Goal: Task Accomplishment & Management: Manage account settings

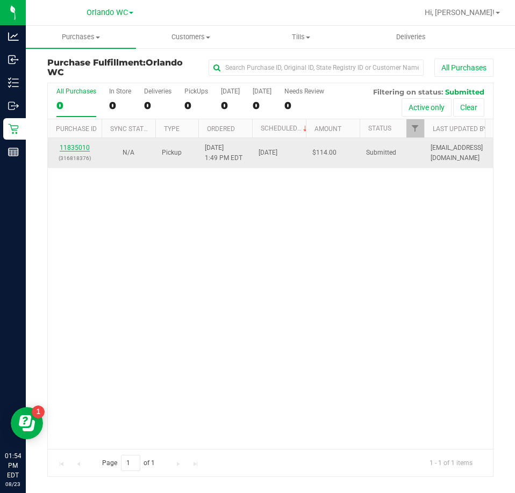
click at [83, 146] on link "11835010" at bounding box center [75, 148] width 30 height 8
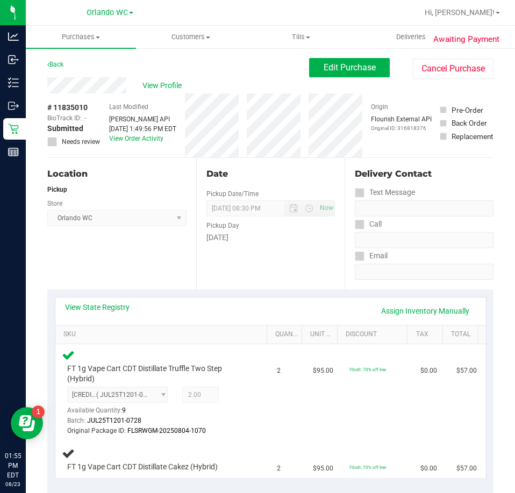
click at [126, 235] on div "Location Pickup Store Orlando WC Select Store Bonita Springs WC Boynton Beach W…" at bounding box center [121, 224] width 149 height 132
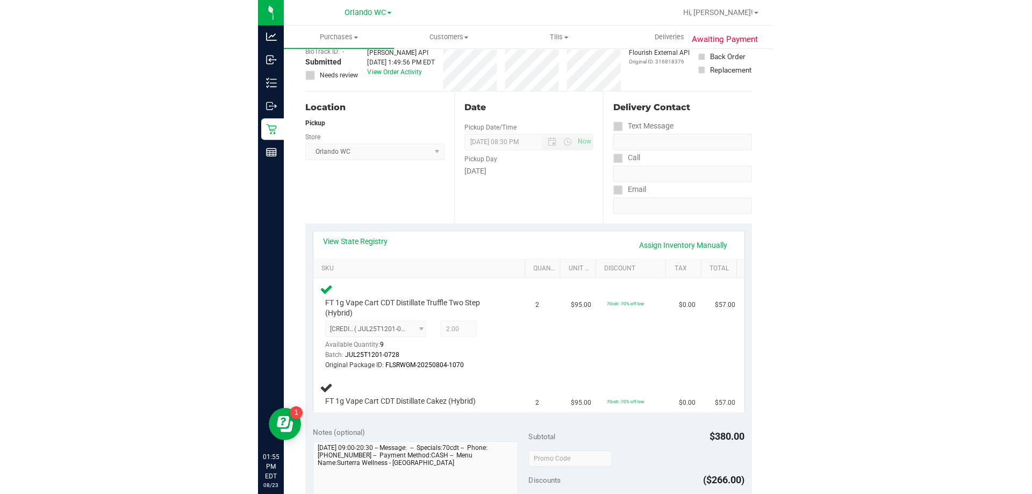
scroll to position [161, 0]
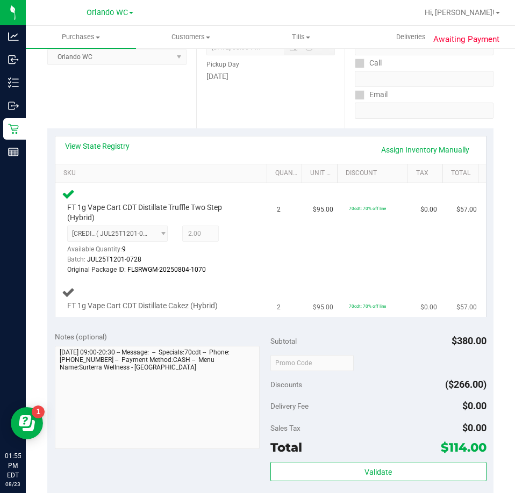
click at [148, 308] on span "FT 1g Vape Cart CDT Distillate Cakez (Hybrid)" at bounding box center [142, 306] width 150 height 10
click at [169, 312] on td "FT 1g Vape Cart CDT Distillate Cakez (Hybrid)" at bounding box center [162, 299] width 215 height 36
click at [169, 309] on span "FT 1g Vape Cart CDT Distillate Cakez (Hybrid)" at bounding box center [142, 306] width 150 height 10
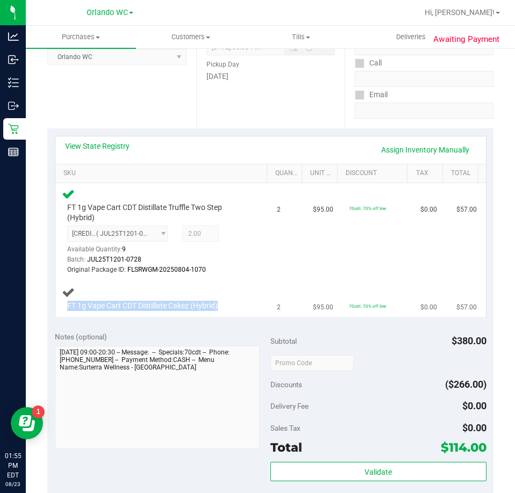
click at [169, 309] on span "FT 1g Vape Cart CDT Distillate Cakez (Hybrid)" at bounding box center [142, 306] width 150 height 10
copy div "FT 1g Vape Cart CDT Distillate Cakez (Hybrid)"
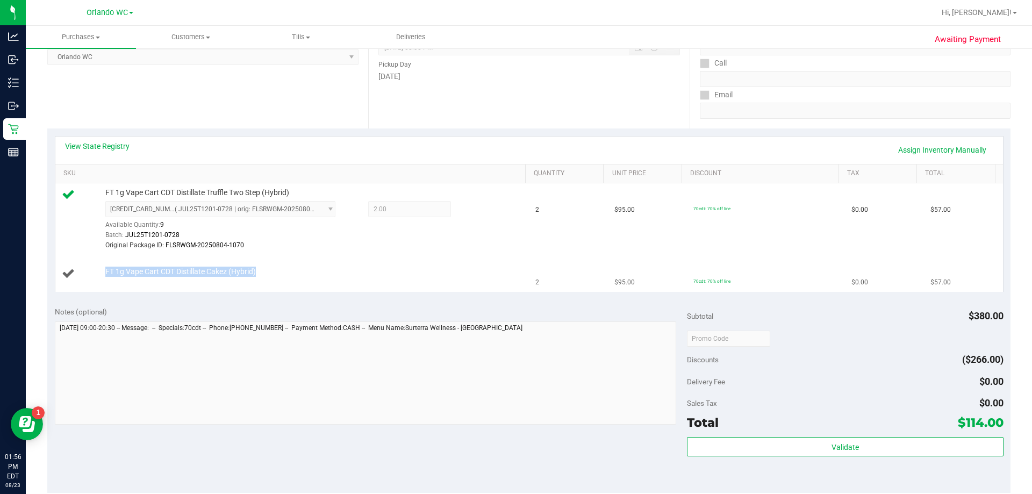
click at [310, 271] on div "FT 1g Vape Cart CDT Distillate Cakez (Hybrid)" at bounding box center [310, 272] width 420 height 11
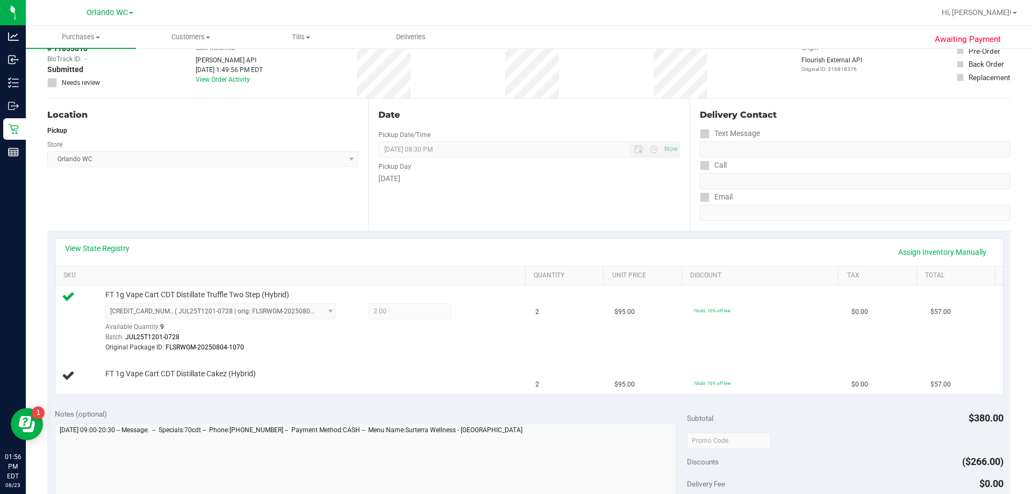
scroll to position [0, 0]
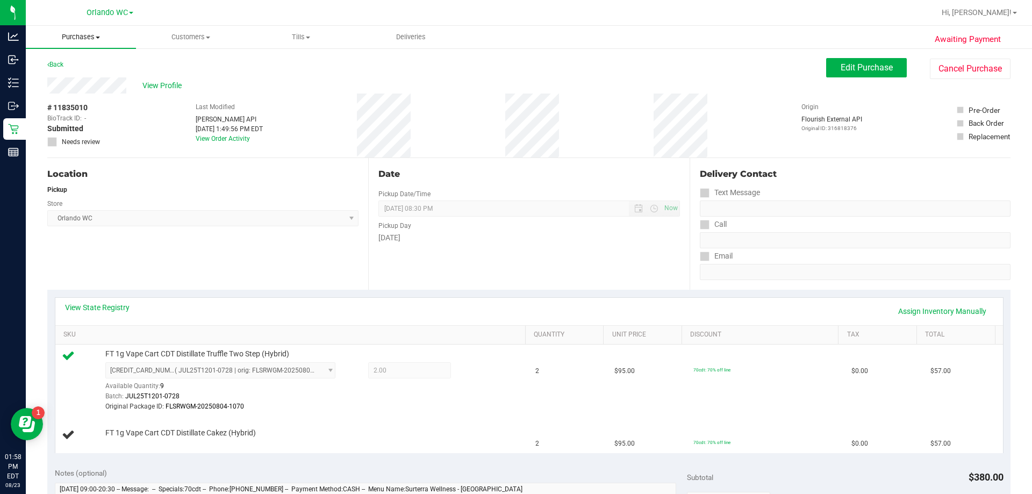
click at [86, 40] on span "Purchases" at bounding box center [81, 37] width 110 height 10
click at [78, 75] on span "Fulfillment" at bounding box center [59, 77] width 67 height 9
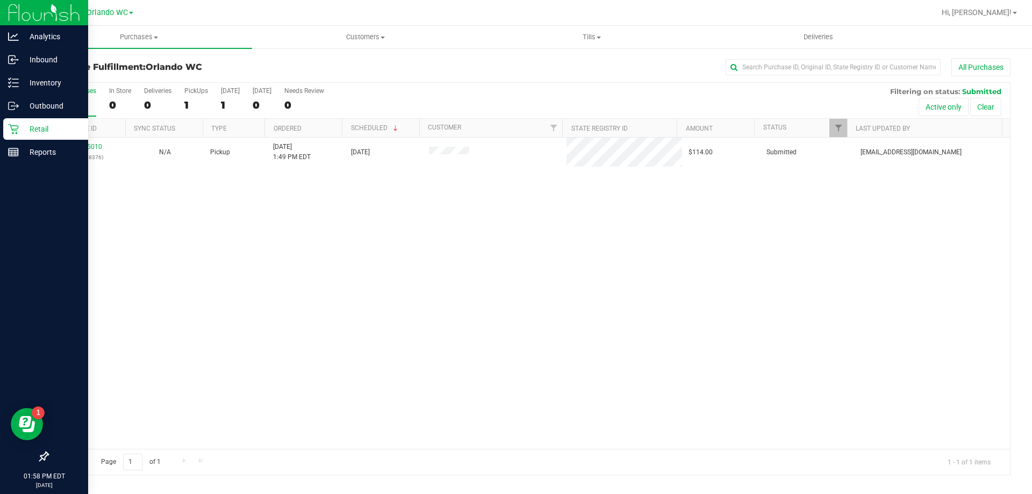
click at [80, 249] on div at bounding box center [44, 305] width 88 height 282
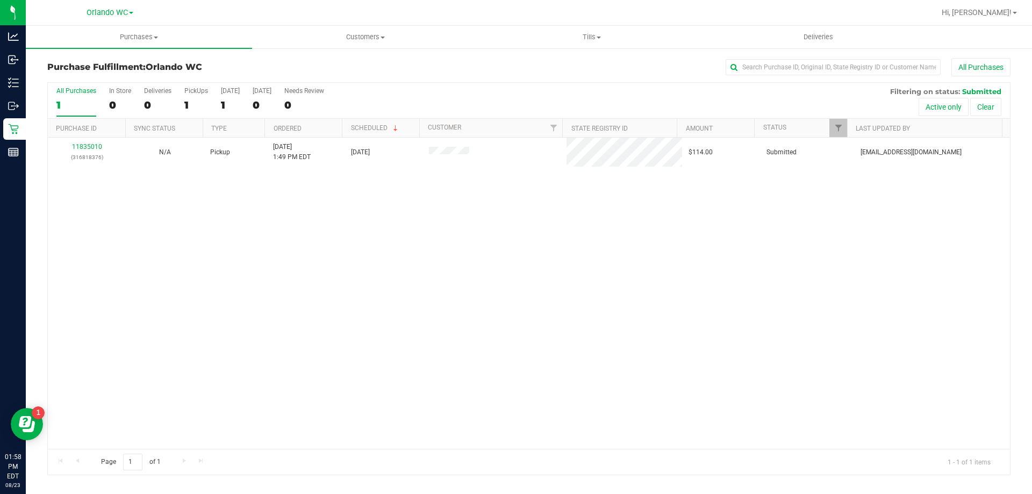
click at [68, 93] on div "All Purchases" at bounding box center [76, 91] width 40 height 8
click at [0, 0] on input "All Purchases 1" at bounding box center [0, 0] width 0 height 0
click at [78, 105] on div "1" at bounding box center [76, 105] width 40 height 12
click at [0, 0] on input "All Purchases 1" at bounding box center [0, 0] width 0 height 0
click at [224, 265] on div "No results found." at bounding box center [529, 330] width 962 height 384
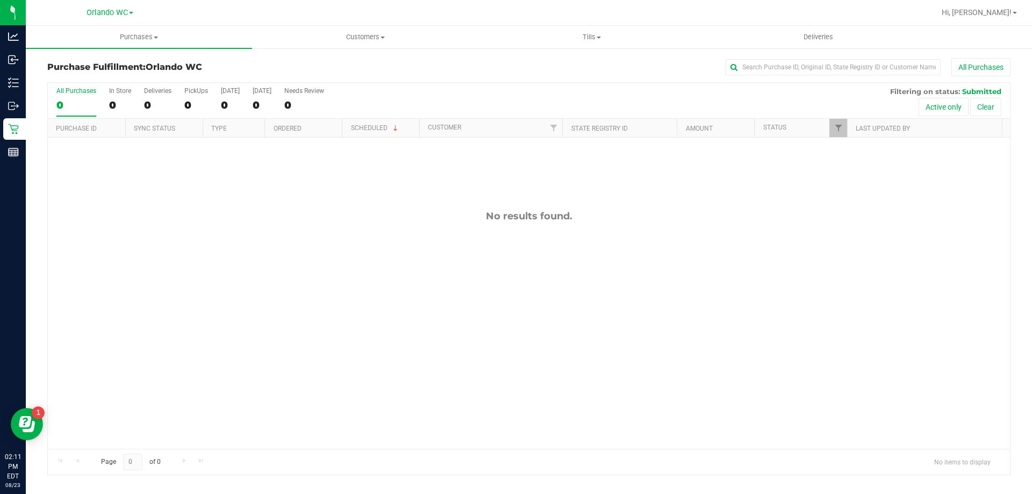
click at [64, 102] on div "0" at bounding box center [76, 105] width 40 height 12
click at [0, 0] on input "All Purchases 0" at bounding box center [0, 0] width 0 height 0
click at [71, 112] on label "All Purchases 0" at bounding box center [76, 102] width 40 height 30
click at [0, 0] on input "All Purchases 0" at bounding box center [0, 0] width 0 height 0
click at [75, 94] on div "All Purchases" at bounding box center [76, 91] width 40 height 8
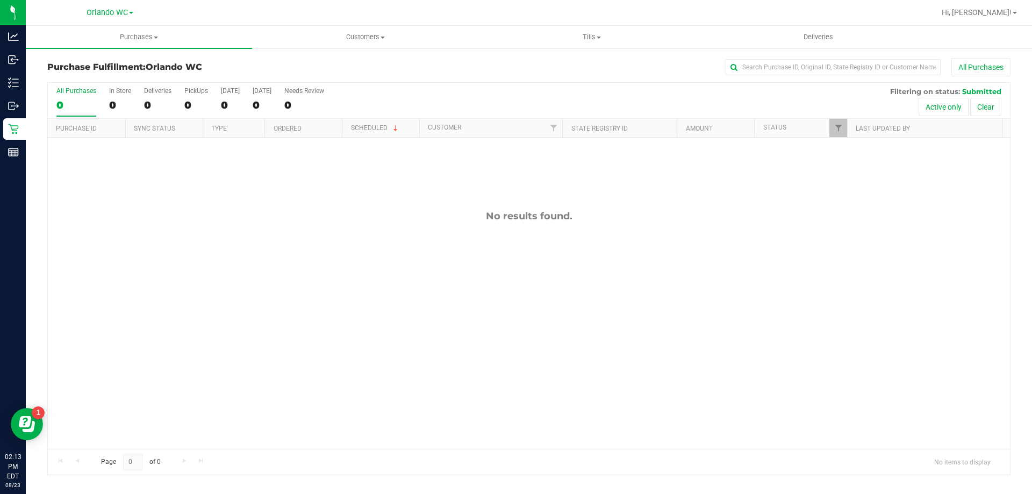
click at [0, 0] on input "All Purchases 0" at bounding box center [0, 0] width 0 height 0
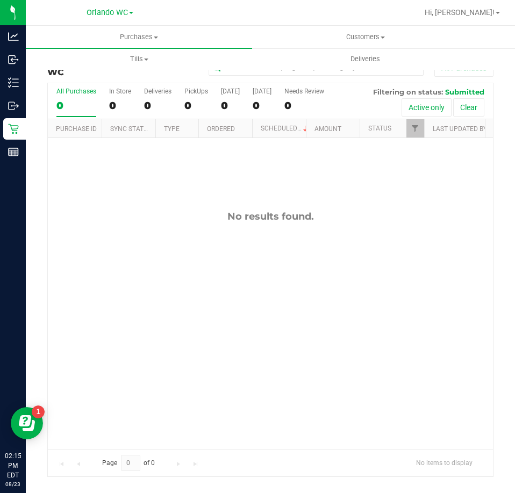
click at [77, 107] on div "0" at bounding box center [76, 105] width 40 height 12
click at [0, 0] on input "All Purchases 0" at bounding box center [0, 0] width 0 height 0
click at [233, 239] on div "No results found." at bounding box center [270, 329] width 445 height 383
click at [160, 300] on div "No results found." at bounding box center [270, 329] width 445 height 383
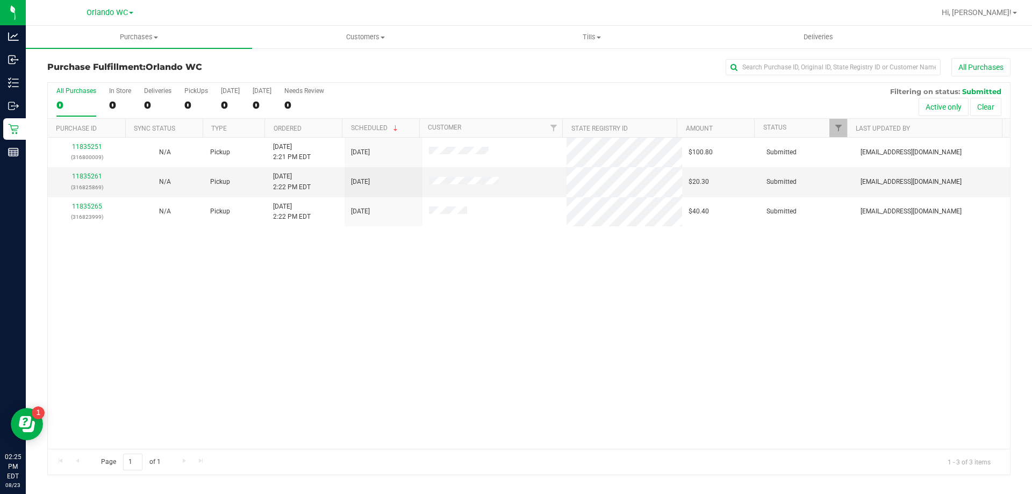
click at [368, 433] on div "11835251 (316800009) N/A Pickup 8/23/2025 2:21 PM EDT 8/23/2025 $100.80 Submitt…" at bounding box center [529, 293] width 962 height 311
click at [52, 235] on div "11835251 (316800009) N/A Pickup 8/23/2025 2:21 PM EDT 8/23/2025 $100.80 Submitt…" at bounding box center [529, 293] width 962 height 311
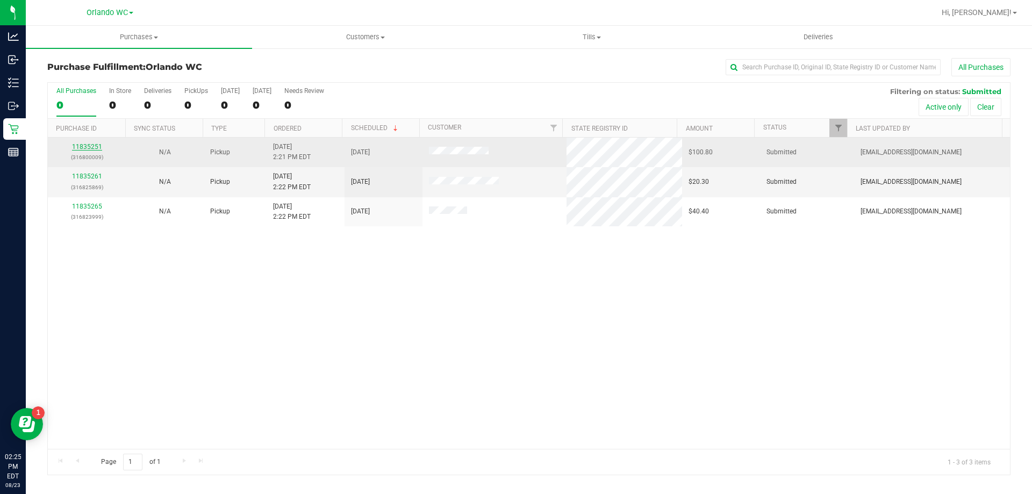
click at [95, 148] on link "11835251" at bounding box center [87, 147] width 30 height 8
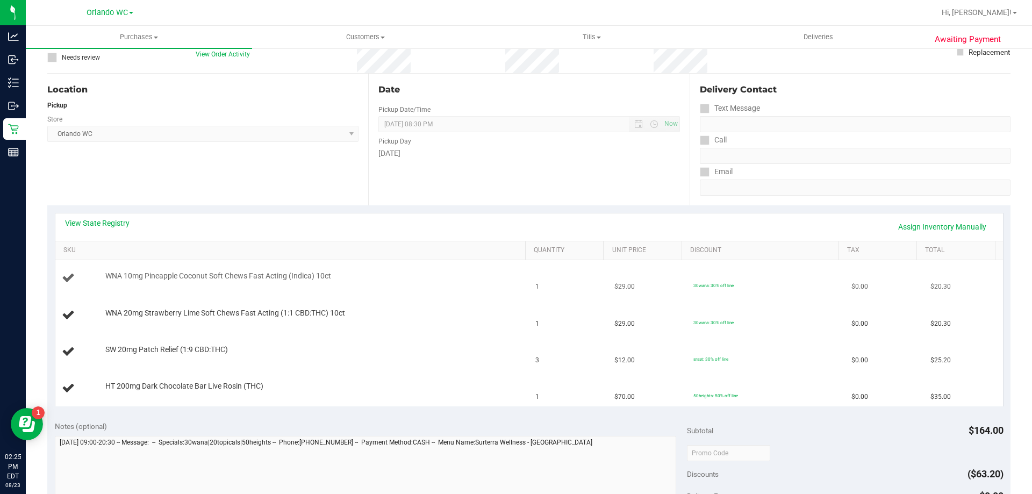
scroll to position [107, 0]
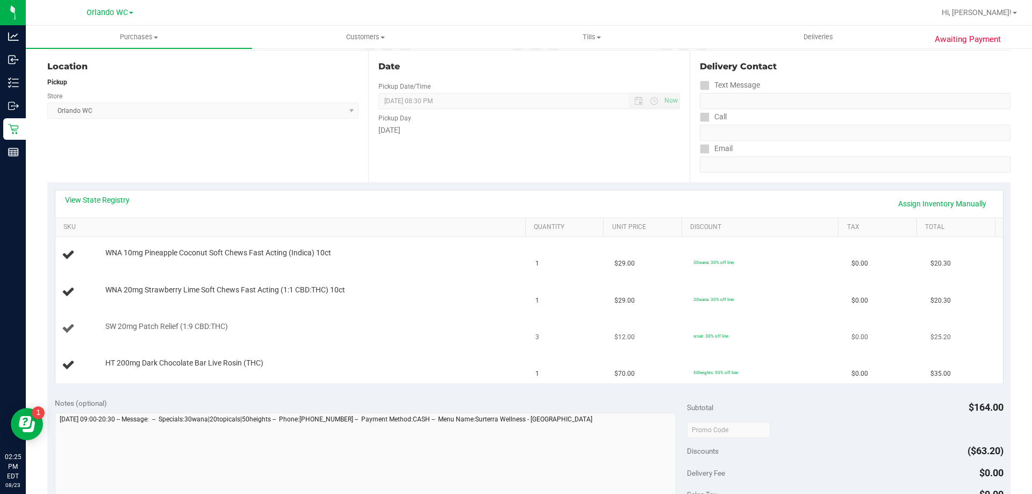
click at [300, 334] on div "SW 20mg Patch Relief (1:9 CBD:THC)" at bounding box center [292, 328] width 461 height 15
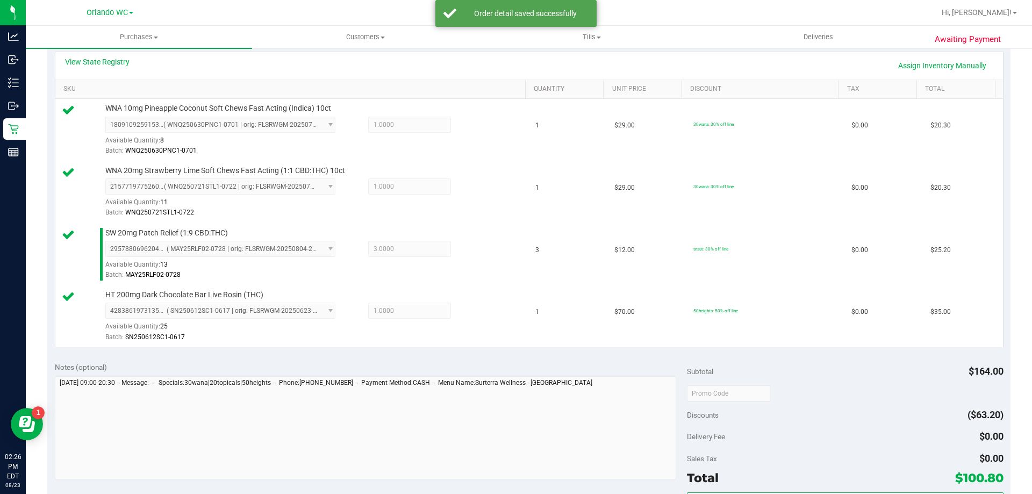
scroll to position [537, 0]
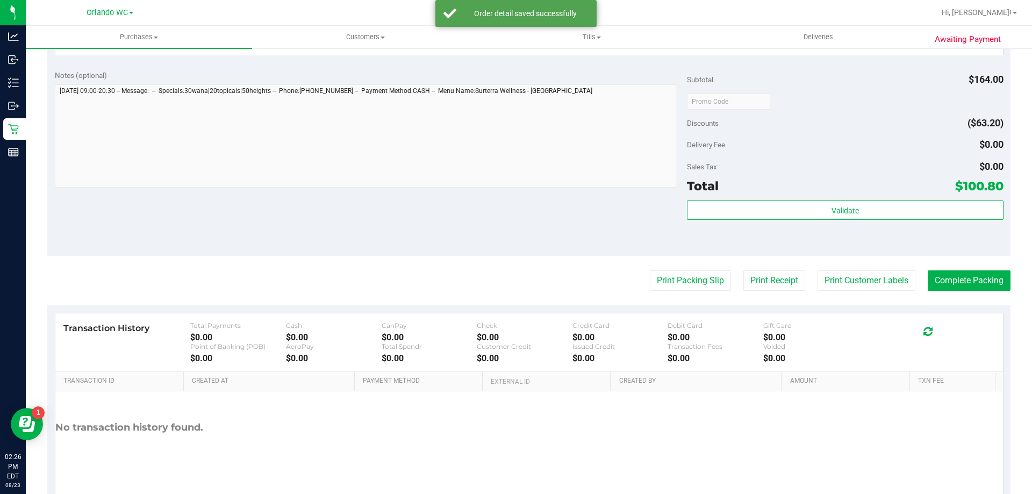
click at [514, 199] on div "Subtotal $164.00 Discounts ($63.20) Delivery Fee $0.00 Sales Tax $0.00 Total $1…" at bounding box center [845, 159] width 316 height 179
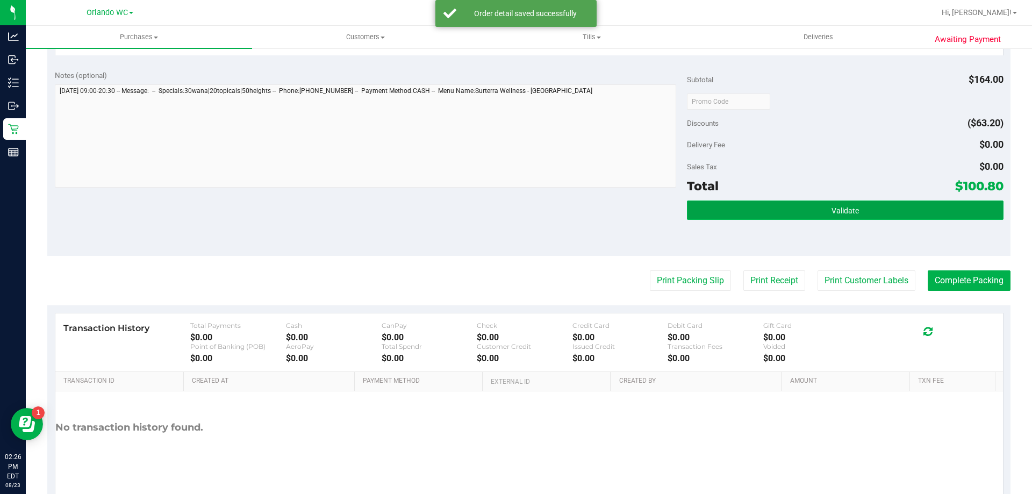
click at [514, 203] on button "Validate" at bounding box center [845, 209] width 316 height 19
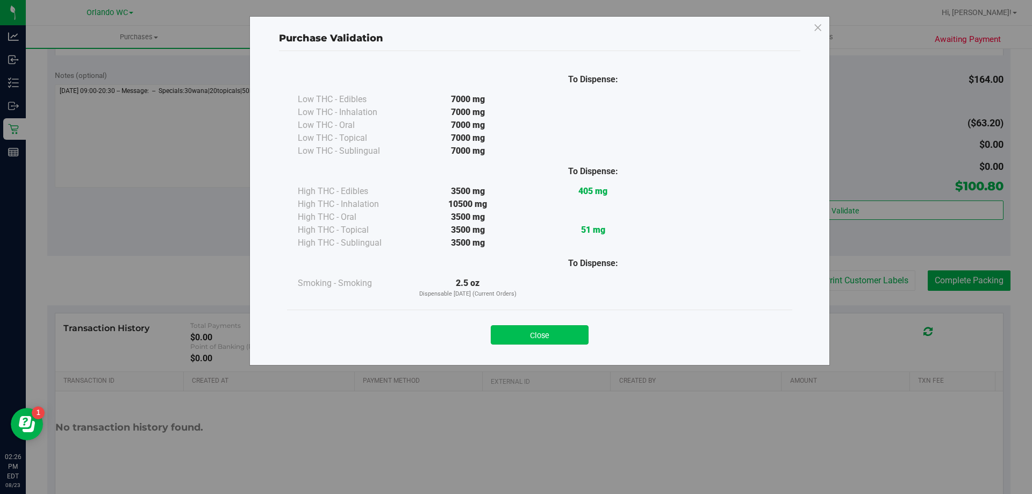
click at [514, 332] on button "Close" at bounding box center [540, 334] width 98 height 19
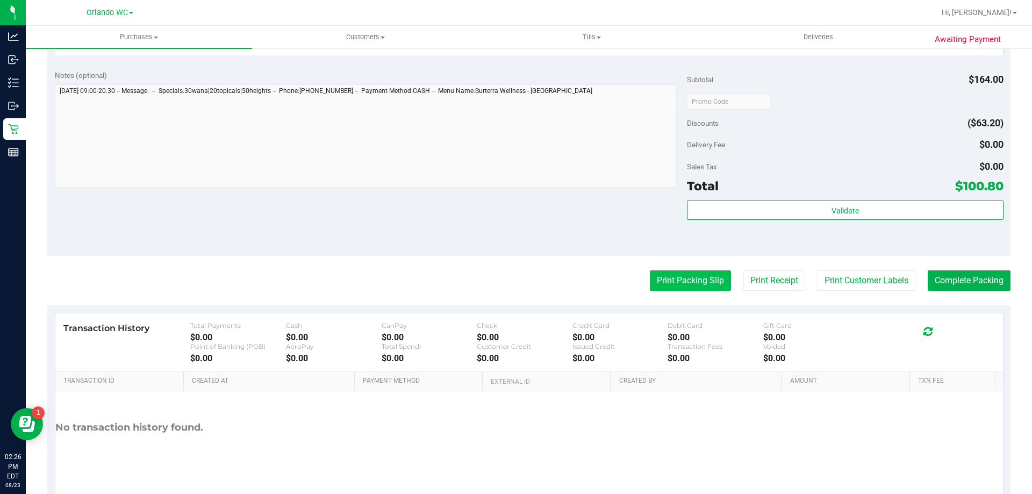
click at [514, 275] on button "Print Packing Slip" at bounding box center [690, 280] width 81 height 20
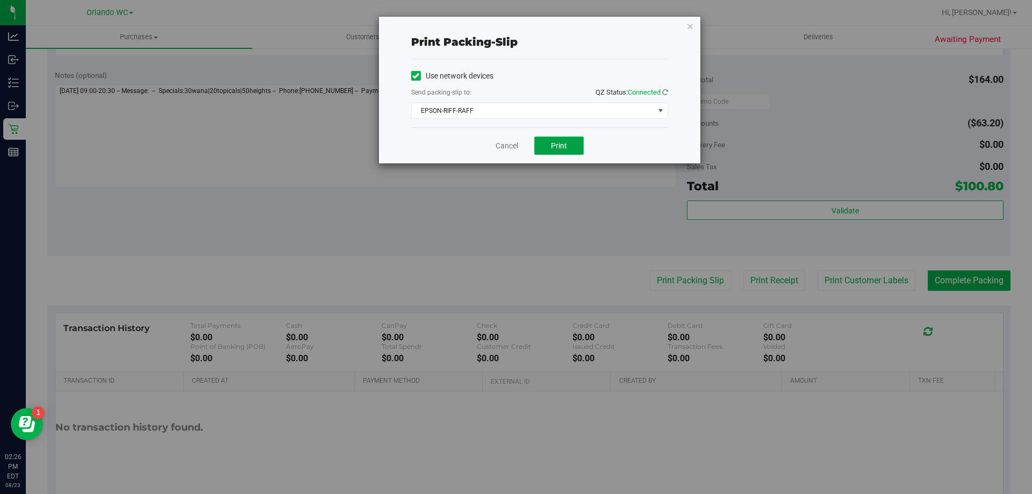
click at [514, 140] on button "Print" at bounding box center [558, 145] width 49 height 18
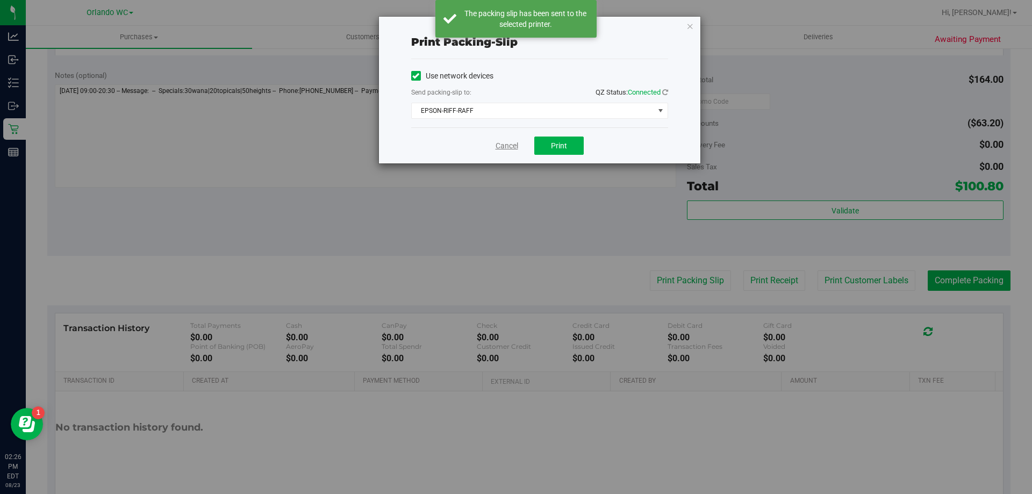
click at [507, 147] on link "Cancel" at bounding box center [506, 145] width 23 height 11
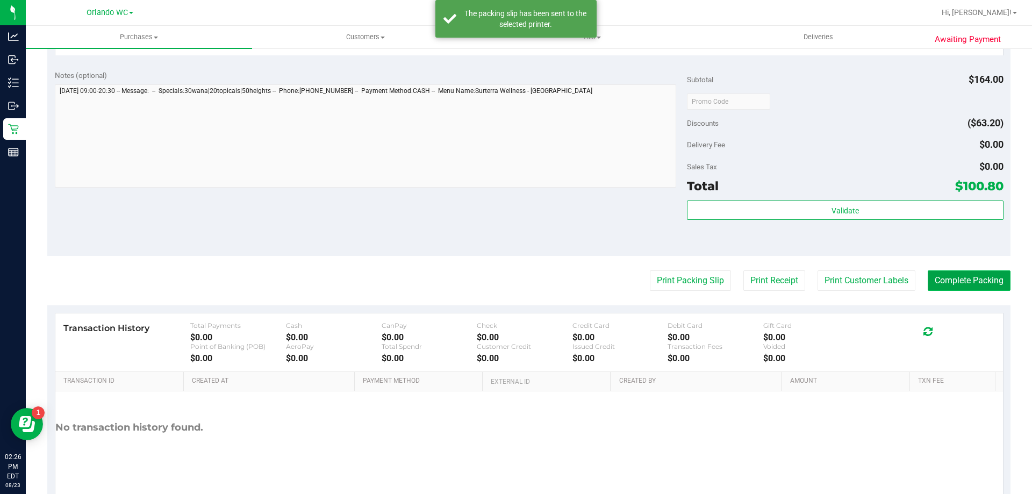
click at [514, 289] on button "Complete Packing" at bounding box center [969, 280] width 83 height 20
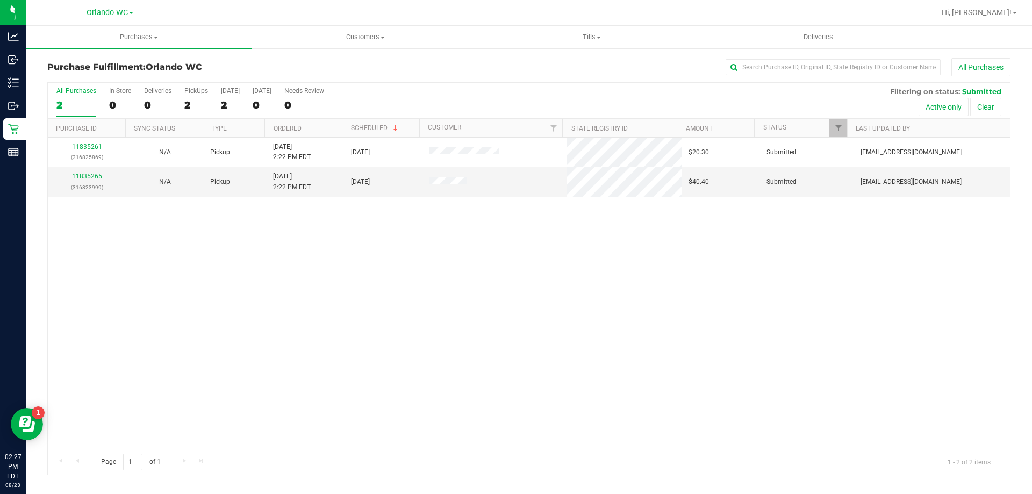
click at [288, 322] on div "11835261 (316825869) N/A Pickup 8/23/2025 2:22 PM EDT 8/23/2025 $20.30 Submitte…" at bounding box center [529, 293] width 962 height 311
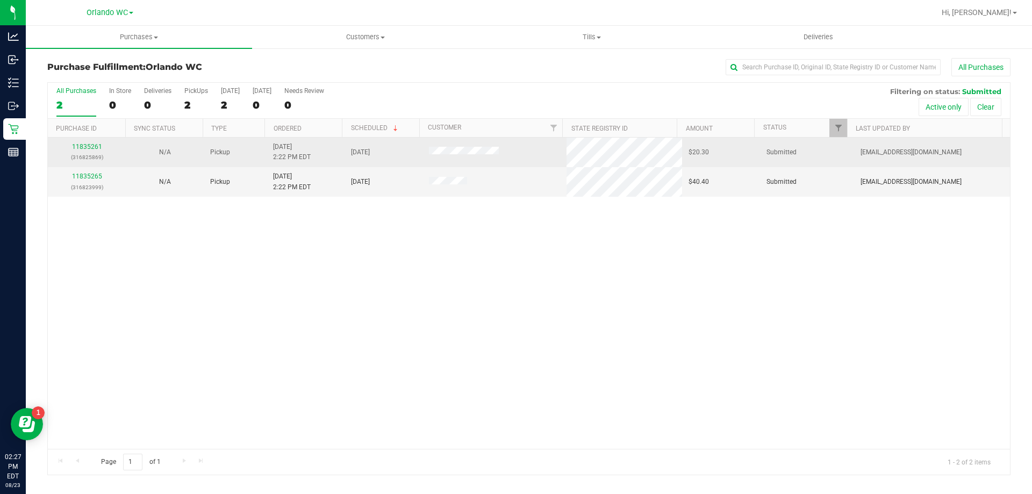
click at [81, 152] on p "(316825869)" at bounding box center [86, 157] width 65 height 10
click at [83, 149] on link "11835261" at bounding box center [87, 147] width 30 height 8
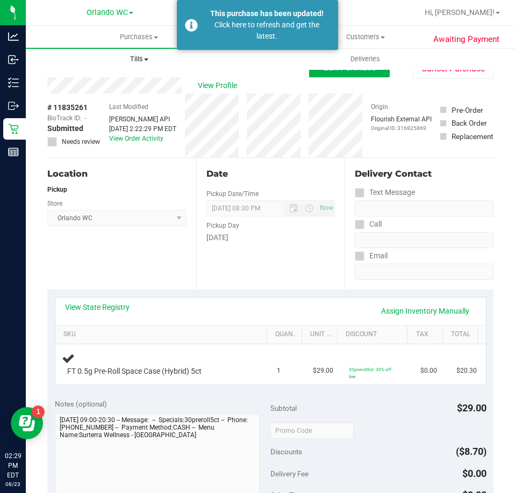
drag, startPoint x: 131, startPoint y: 377, endPoint x: 143, endPoint y: 49, distance: 328.0
click at [232, 76] on div "Back Edit Purchase Cancel Purchase" at bounding box center [270, 67] width 446 height 19
click at [149, 34] on span "Purchases" at bounding box center [139, 37] width 226 height 10
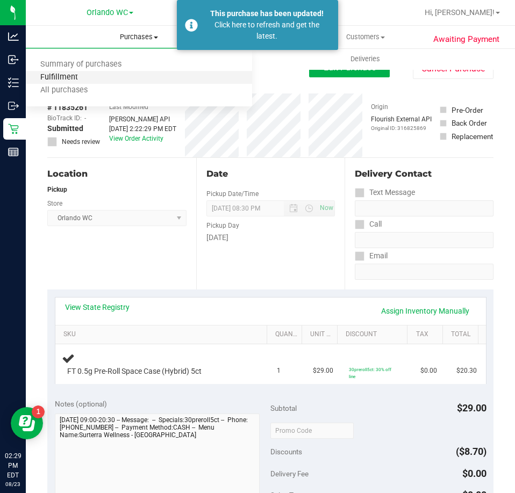
click at [88, 75] on span "Fulfillment" at bounding box center [59, 77] width 67 height 9
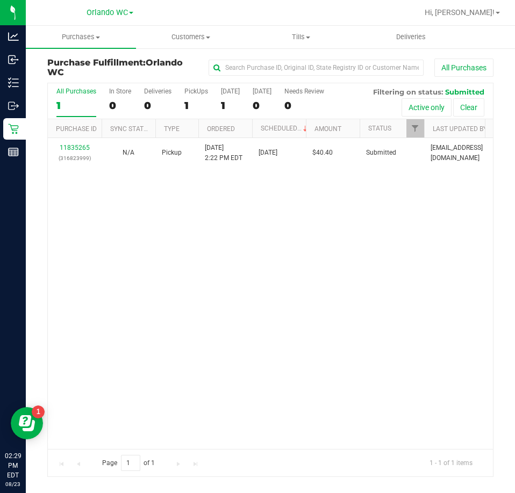
click at [66, 105] on div "1" at bounding box center [76, 105] width 40 height 12
click at [0, 0] on input "All Purchases 1" at bounding box center [0, 0] width 0 height 0
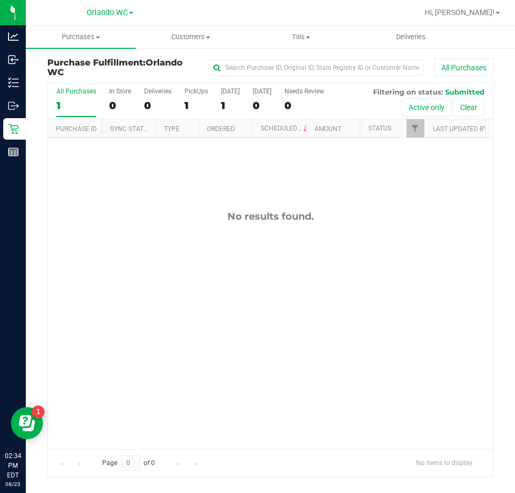
click at [75, 91] on div "All Purchases" at bounding box center [76, 92] width 40 height 8
click at [0, 0] on input "All Purchases 1" at bounding box center [0, 0] width 0 height 0
click at [253, 284] on div "No results found." at bounding box center [270, 329] width 445 height 383
click at [80, 102] on div "0" at bounding box center [76, 105] width 40 height 12
click at [0, 0] on input "All Purchases 0" at bounding box center [0, 0] width 0 height 0
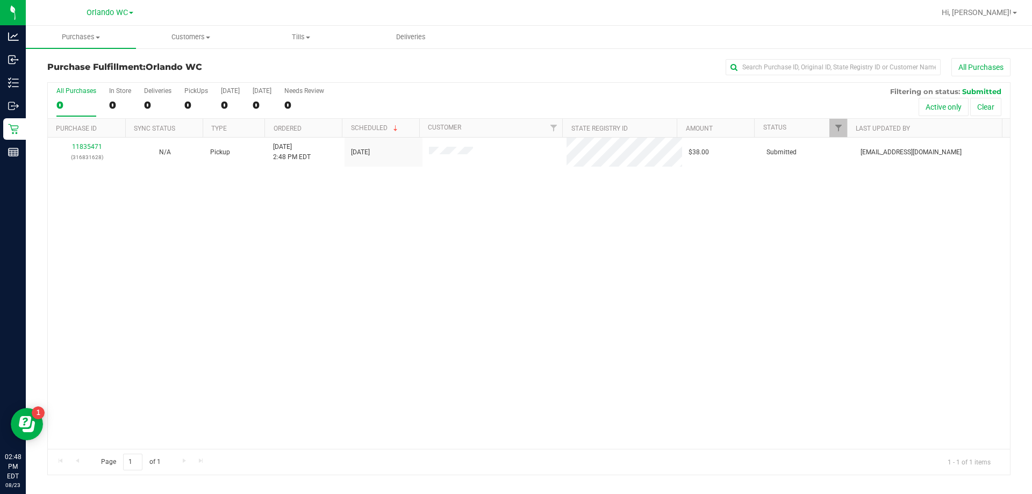
click at [68, 97] on label "All Purchases 0" at bounding box center [76, 102] width 40 height 30
click at [0, 0] on input "All Purchases 0" at bounding box center [0, 0] width 0 height 0
click at [242, 359] on div "11835471 (316831628) N/A Pickup 8/23/2025 2:48 PM EDT 8/23/2025 $38.00 Submitte…" at bounding box center [529, 293] width 962 height 311
click at [217, 329] on div "11835471 (316831628) N/A Pickup 8/23/2025 2:48 PM EDT 8/23/2025 $38.00 Submitte…" at bounding box center [529, 293] width 962 height 311
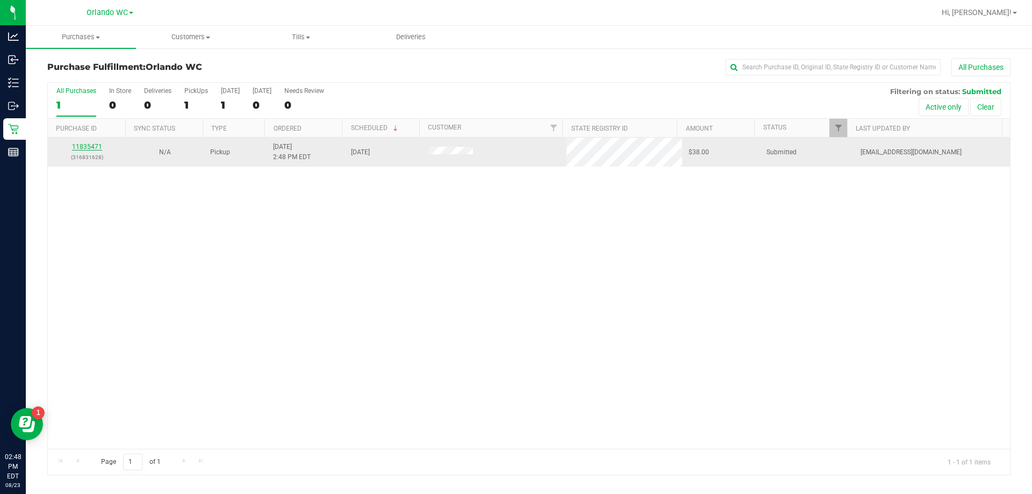
click at [90, 146] on link "11835471" at bounding box center [87, 147] width 30 height 8
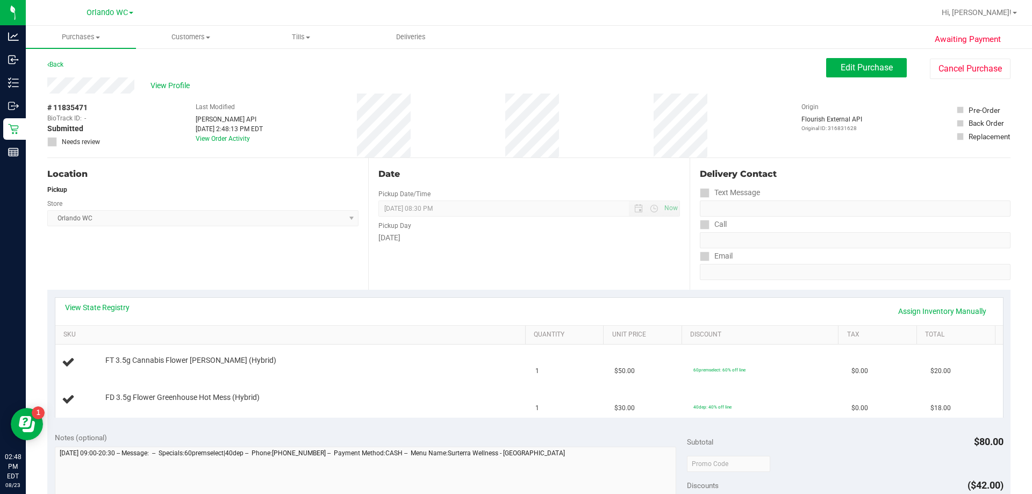
click at [288, 291] on div "View State Registry Assign Inventory Manually SKU Quantity Unit Price Discount …" at bounding box center [528, 357] width 963 height 135
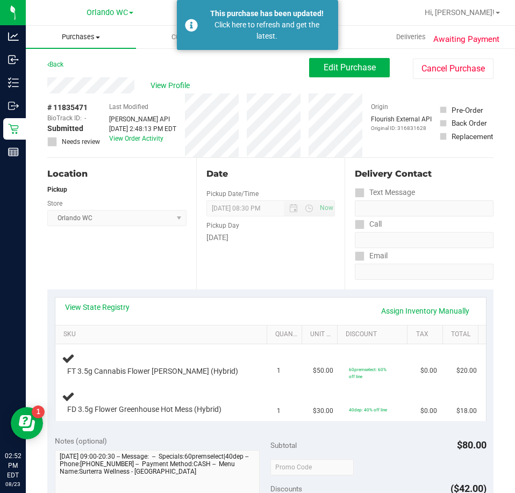
click at [66, 37] on span "Purchases" at bounding box center [81, 37] width 110 height 10
click at [70, 74] on span "Fulfillment" at bounding box center [59, 77] width 67 height 9
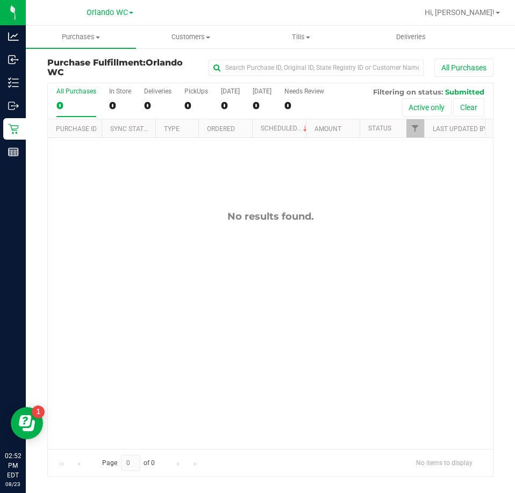
click at [73, 105] on div "0" at bounding box center [76, 105] width 40 height 12
click at [0, 0] on input "All Purchases 0" at bounding box center [0, 0] width 0 height 0
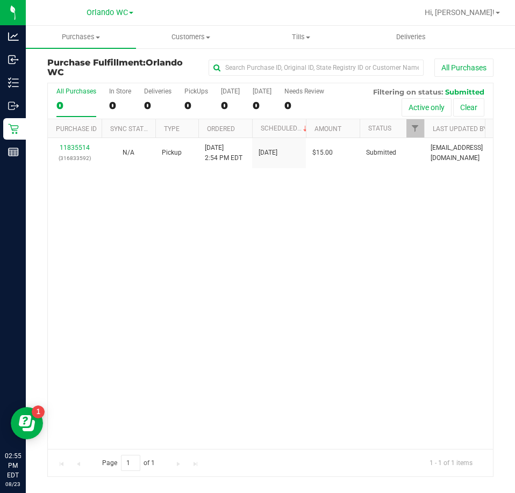
click at [71, 100] on div "All Purchases 0 In Store 0 Deliveries 0 PickUps 0 Today 0 Tomorrow 0 Needs Revi…" at bounding box center [270, 280] width 446 height 394
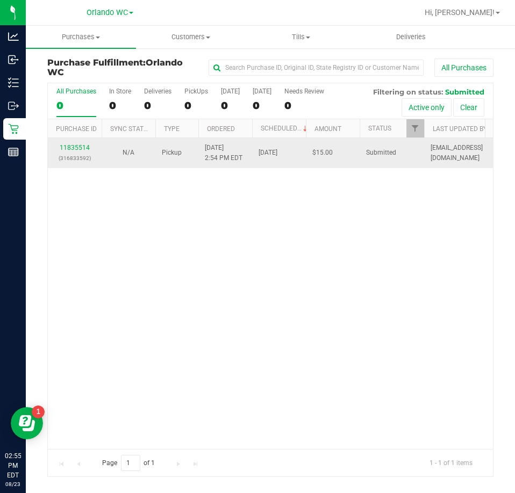
click at [70, 151] on div "11835514 (316833592)" at bounding box center [74, 153] width 41 height 20
click at [70, 148] on link "11835514" at bounding box center [75, 148] width 30 height 8
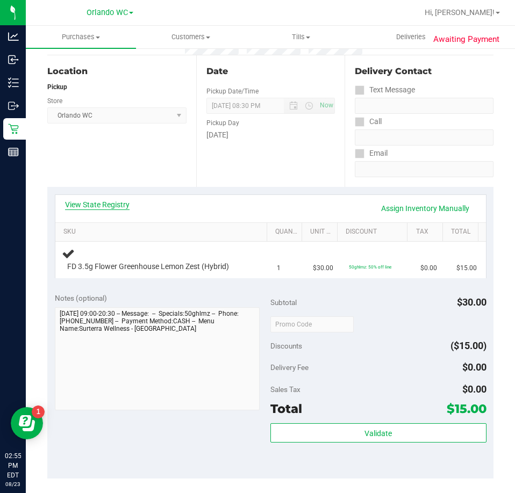
scroll to position [107, 0]
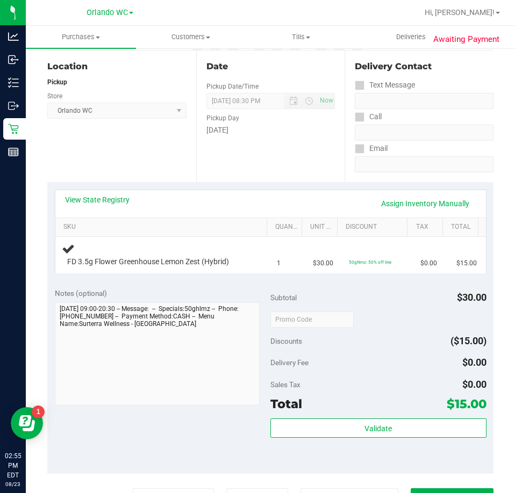
click at [82, 207] on div "View State Registry Assign Inventory Manually" at bounding box center [270, 204] width 411 height 18
click at [96, 197] on link "View State Registry" at bounding box center [97, 200] width 64 height 11
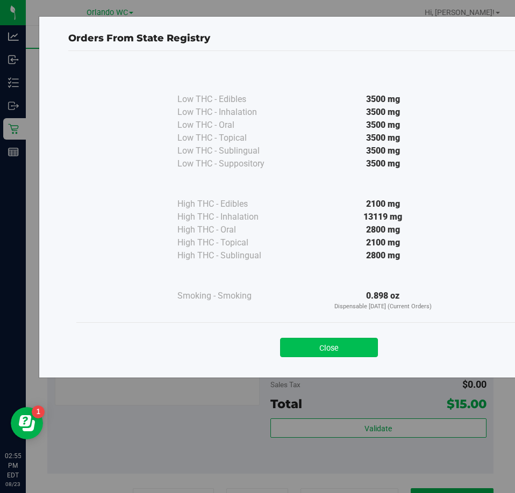
click at [351, 349] on button "Close" at bounding box center [329, 347] width 98 height 19
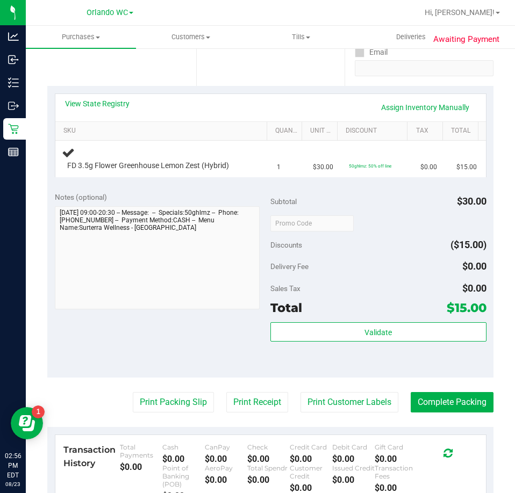
scroll to position [215, 0]
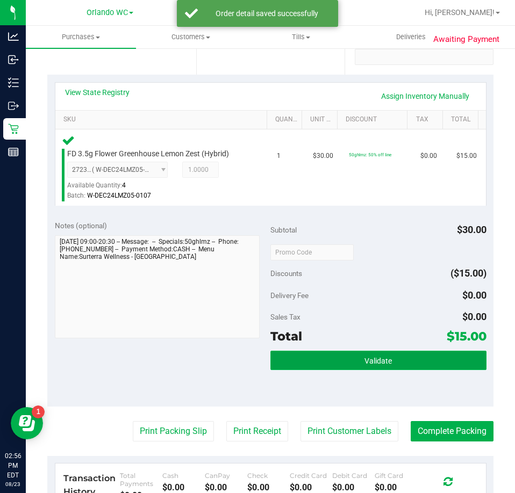
click at [373, 357] on span "Validate" at bounding box center [377, 361] width 27 height 9
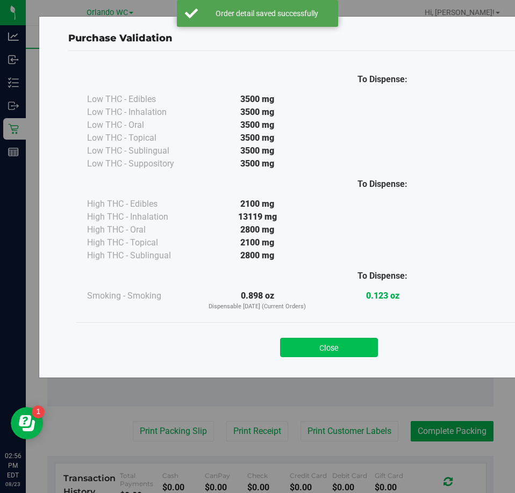
click at [325, 349] on button "Close" at bounding box center [329, 347] width 98 height 19
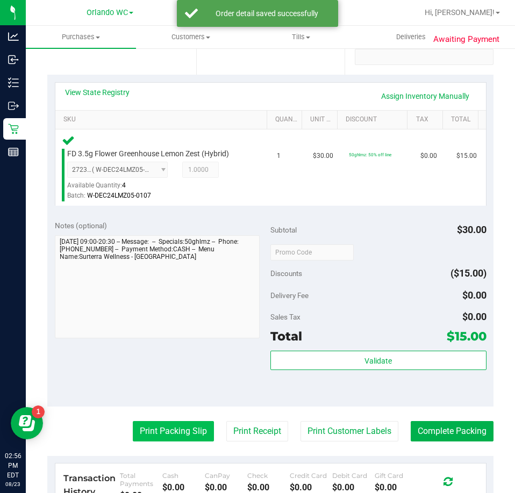
click at [143, 433] on button "Print Packing Slip" at bounding box center [173, 431] width 81 height 20
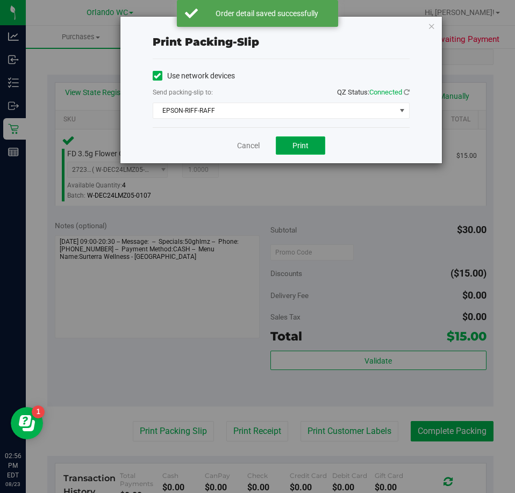
click at [297, 138] on button "Print" at bounding box center [300, 145] width 49 height 18
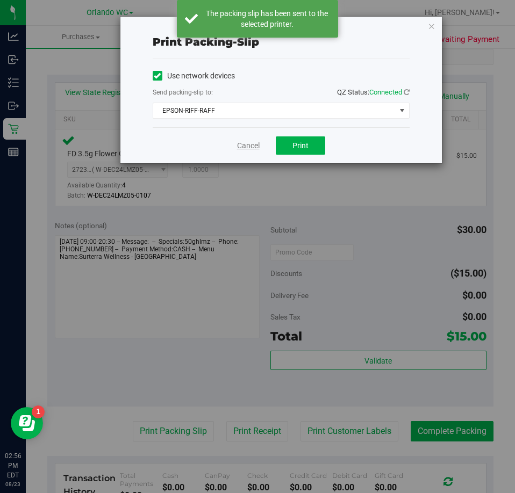
click at [244, 147] on link "Cancel" at bounding box center [248, 145] width 23 height 11
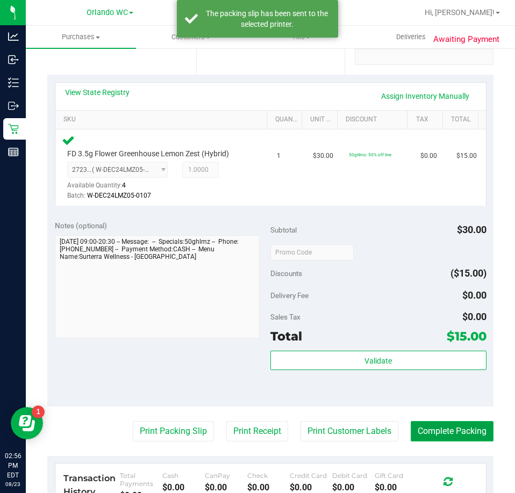
click at [434, 423] on button "Complete Packing" at bounding box center [452, 431] width 83 height 20
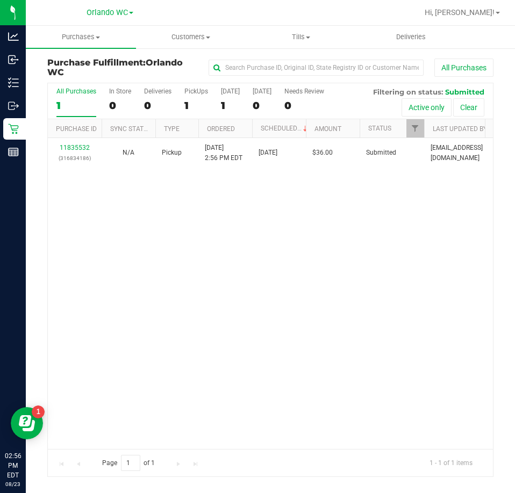
click at [462, 377] on div "11835532 (316834186) N/A Pickup 8/23/2025 2:56 PM EDT 8/23/2025 $36.00 Submitte…" at bounding box center [270, 293] width 445 height 311
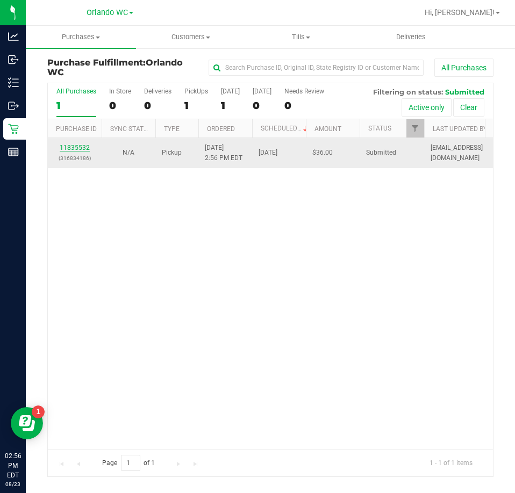
click at [70, 147] on link "11835532" at bounding box center [75, 148] width 30 height 8
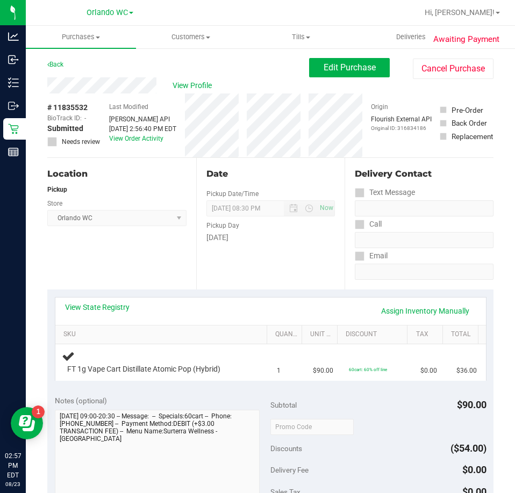
click at [267, 276] on div "Date Pickup Date/Time 08/23/2025 Now 08/23/2025 08:30 PM Now Pickup Day Saturday" at bounding box center [270, 224] width 149 height 132
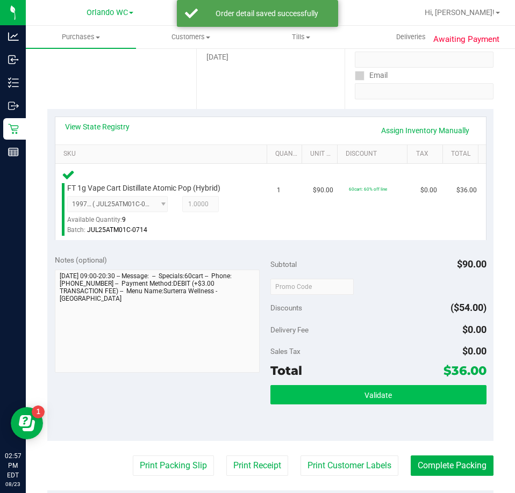
scroll to position [215, 0]
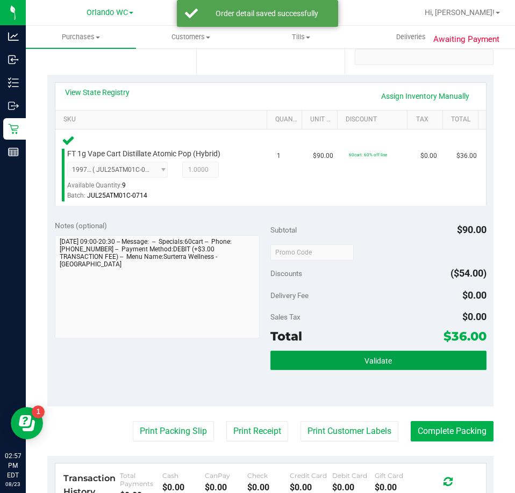
click at [415, 366] on button "Validate" at bounding box center [378, 360] width 216 height 19
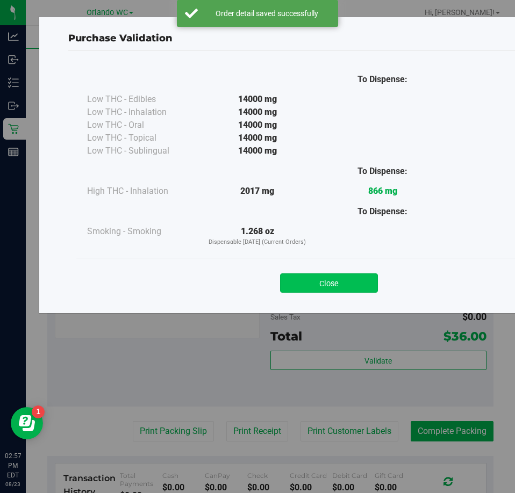
click at [314, 281] on button "Close" at bounding box center [329, 283] width 98 height 19
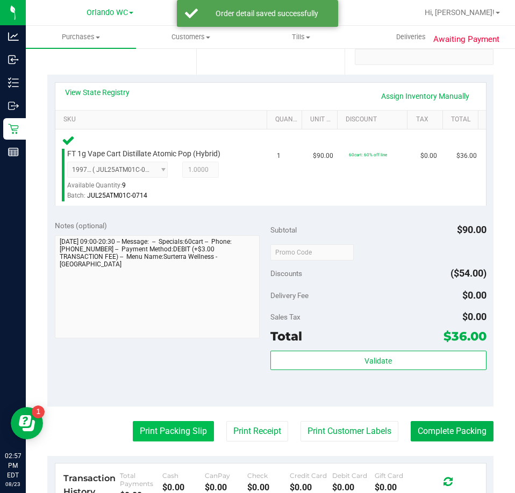
click at [167, 428] on button "Print Packing Slip" at bounding box center [173, 431] width 81 height 20
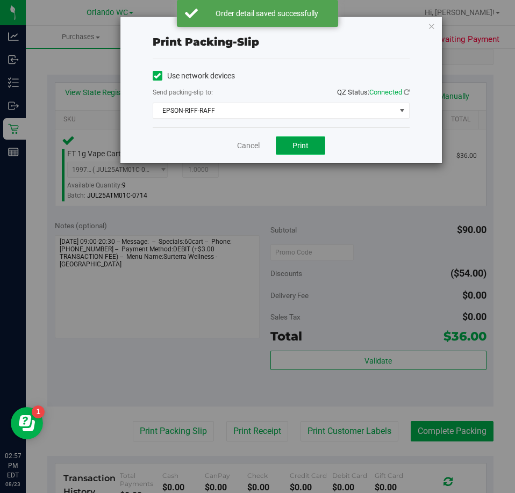
click at [306, 142] on span "Print" at bounding box center [300, 145] width 16 height 9
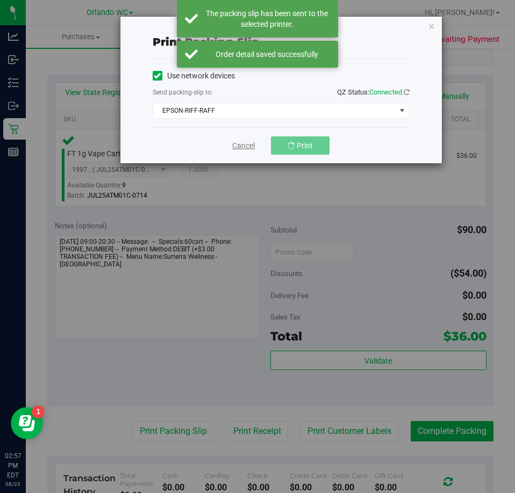
click at [241, 148] on link "Cancel" at bounding box center [243, 145] width 23 height 11
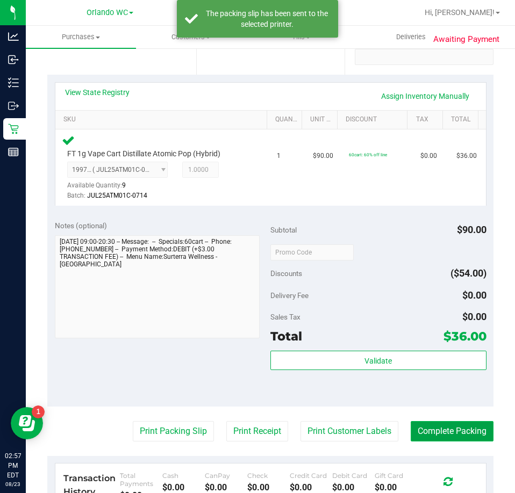
click at [436, 432] on button "Complete Packing" at bounding box center [452, 431] width 83 height 20
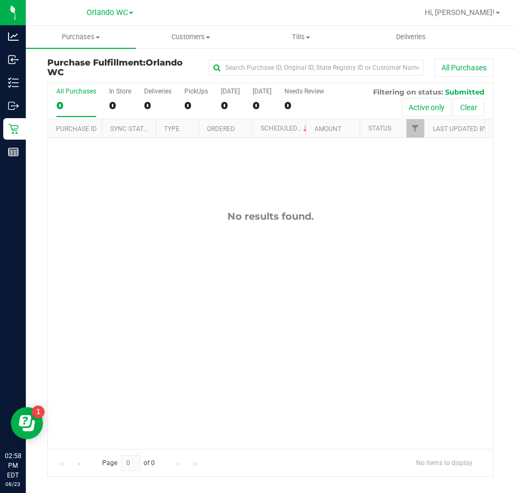
click at [70, 97] on label "All Purchases 0" at bounding box center [76, 103] width 40 height 30
click at [0, 0] on input "All Purchases 0" at bounding box center [0, 0] width 0 height 0
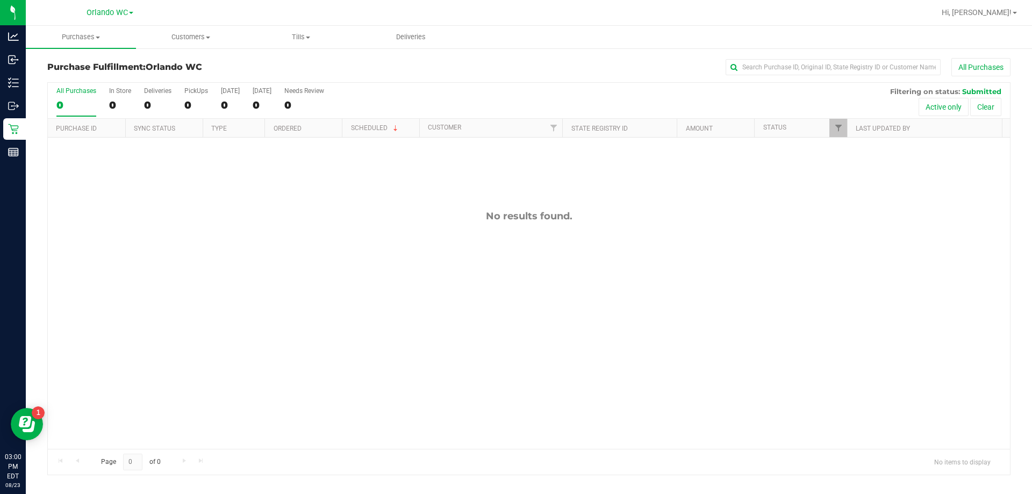
click at [81, 104] on div "0" at bounding box center [76, 105] width 40 height 12
click at [0, 0] on input "All Purchases 0" at bounding box center [0, 0] width 0 height 0
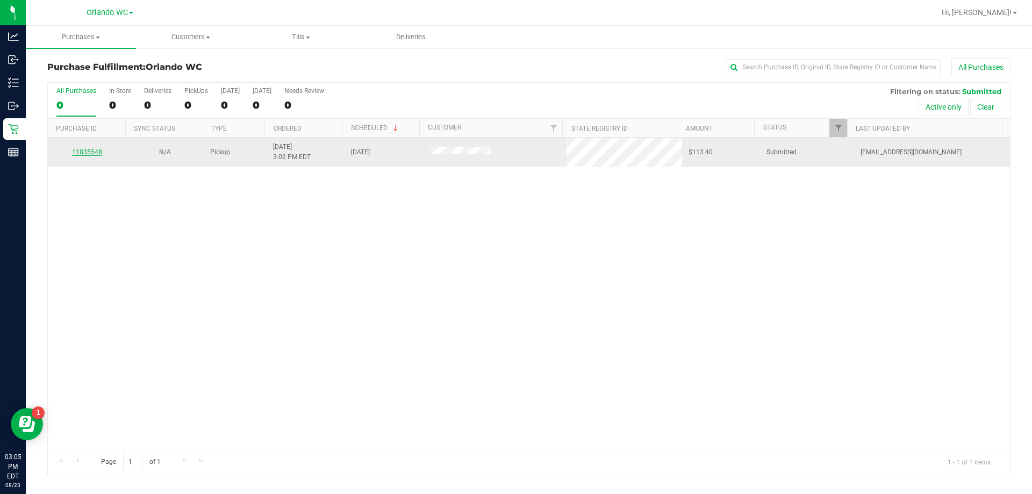
click at [97, 155] on link "11835548" at bounding box center [87, 152] width 30 height 8
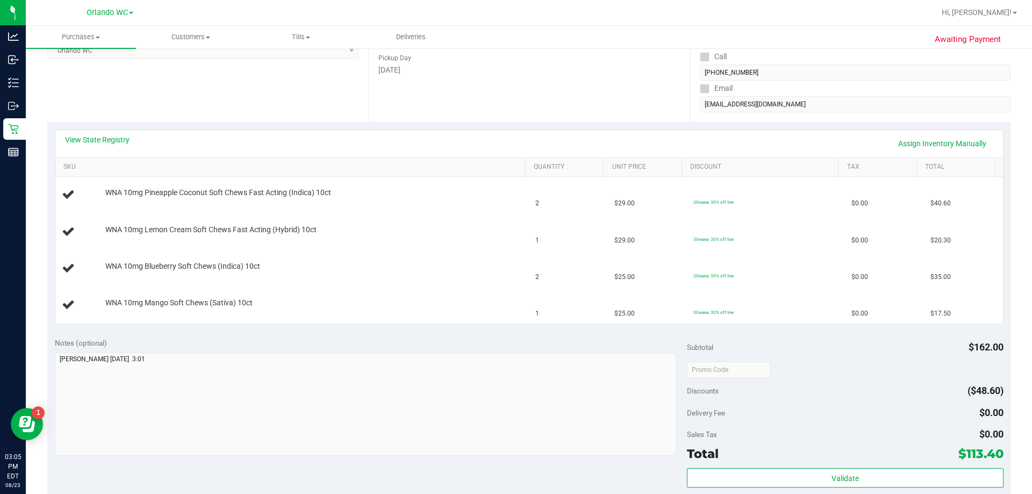
scroll to position [161, 0]
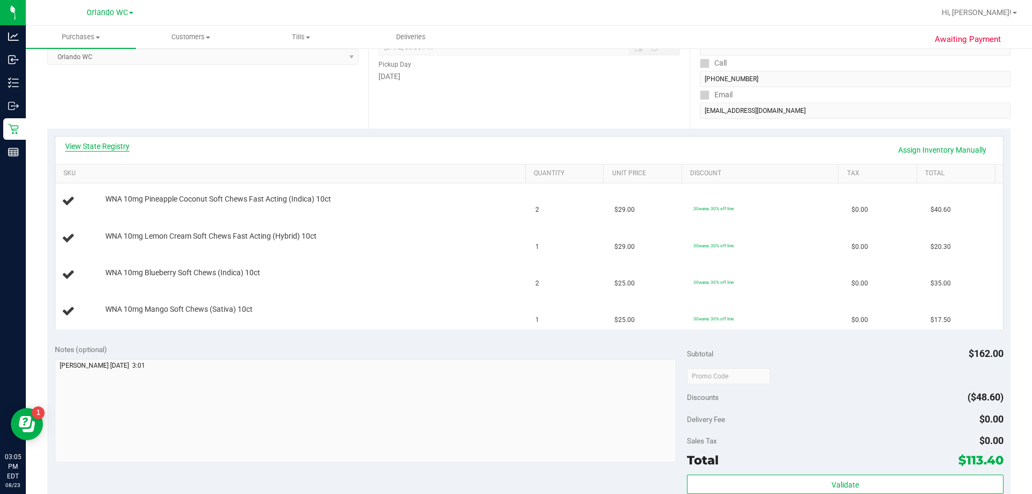
click at [121, 146] on link "View State Registry" at bounding box center [97, 146] width 64 height 11
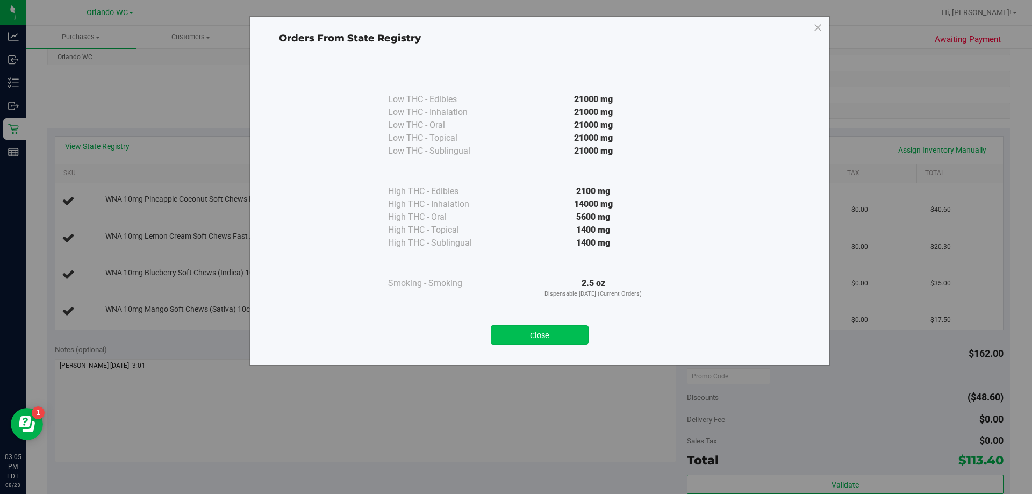
click at [514, 335] on button "Close" at bounding box center [540, 334] width 98 height 19
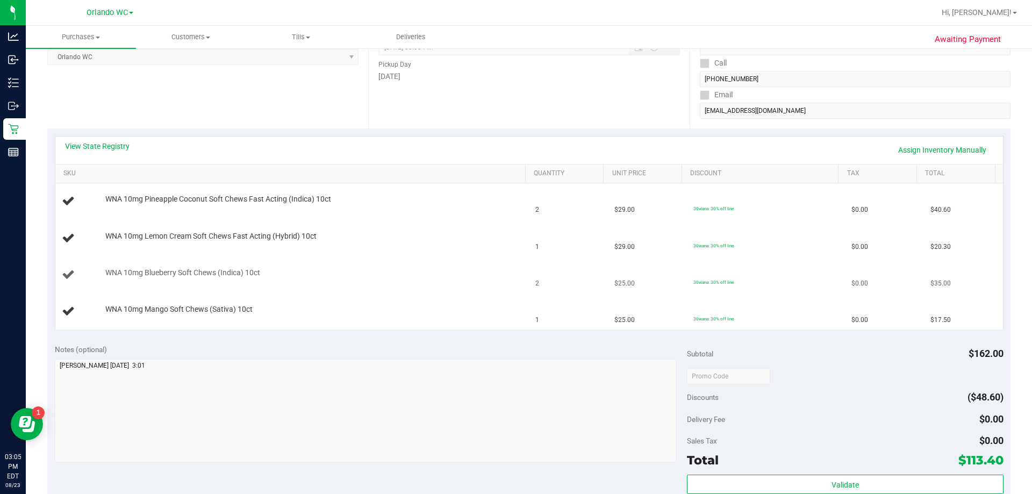
click at [375, 275] on div "WNA 10mg Blueberry Soft Chews (Indica) 10ct" at bounding box center [310, 273] width 420 height 11
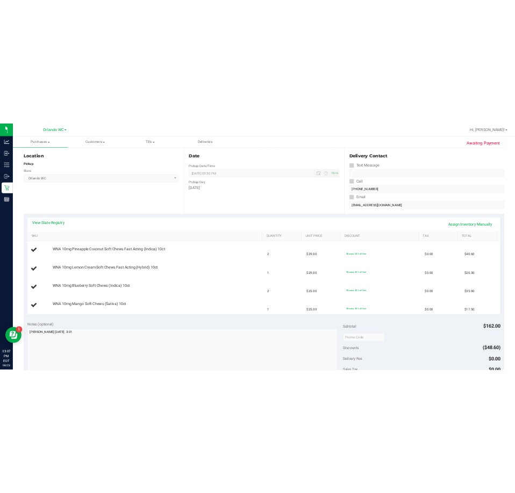
scroll to position [0, 0]
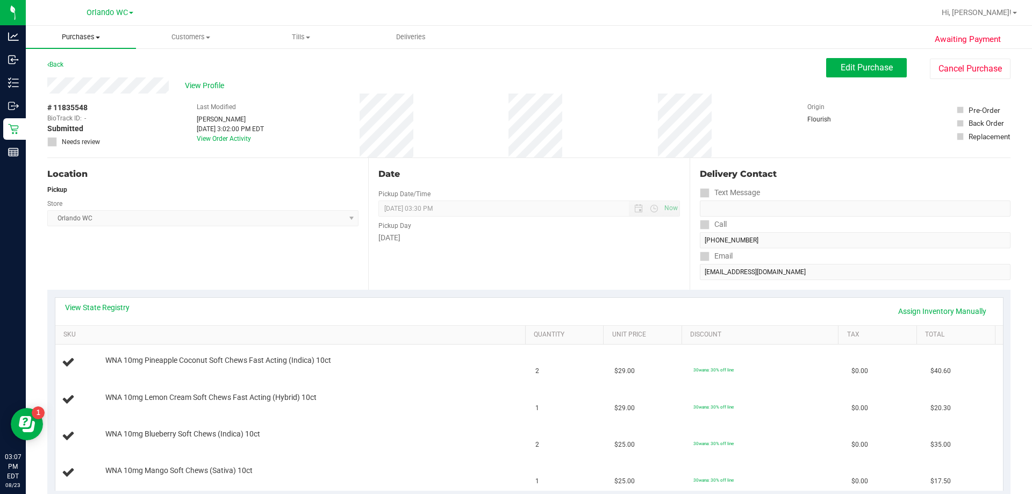
click at [69, 40] on span "Purchases" at bounding box center [81, 37] width 110 height 10
click at [65, 74] on span "Fulfillment" at bounding box center [59, 77] width 67 height 9
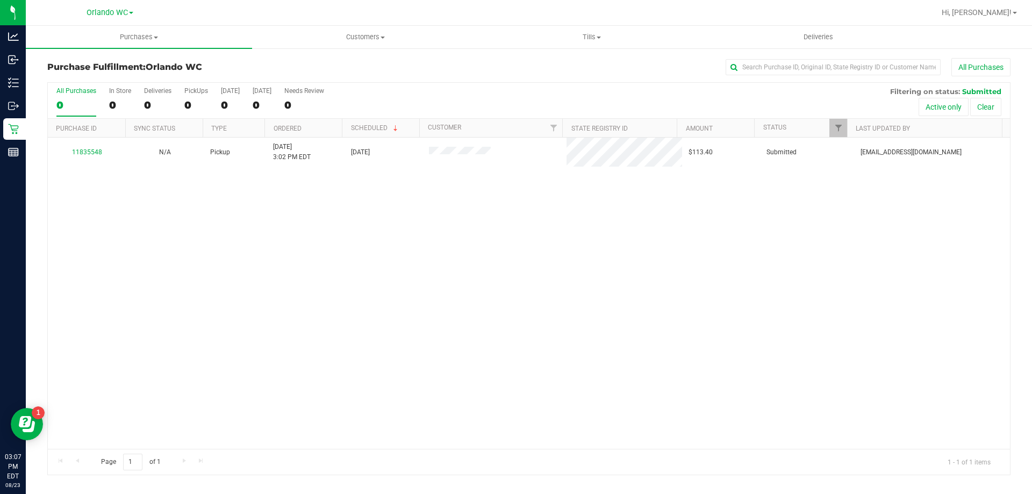
click at [337, 289] on div "11835548 N/A Pickup 8/23/2025 3:02 PM EDT 8/23/2025 $113.40 Submitted tmather@l…" at bounding box center [529, 293] width 962 height 311
click at [433, 332] on div "11835548 N/A Pickup 8/23/2025 3:02 PM EDT 8/23/2025 $113.40 Submitted tmather@l…" at bounding box center [529, 293] width 962 height 311
click at [48, 84] on div "All Purchases 1 In Store 0 Deliveries 0 PickUps 1 Today 1 Tomorrow 0 Needs Revi…" at bounding box center [529, 87] width 962 height 9
click at [70, 91] on div "All Purchases" at bounding box center [76, 91] width 40 height 8
click at [0, 0] on input "All Purchases 1" at bounding box center [0, 0] width 0 height 0
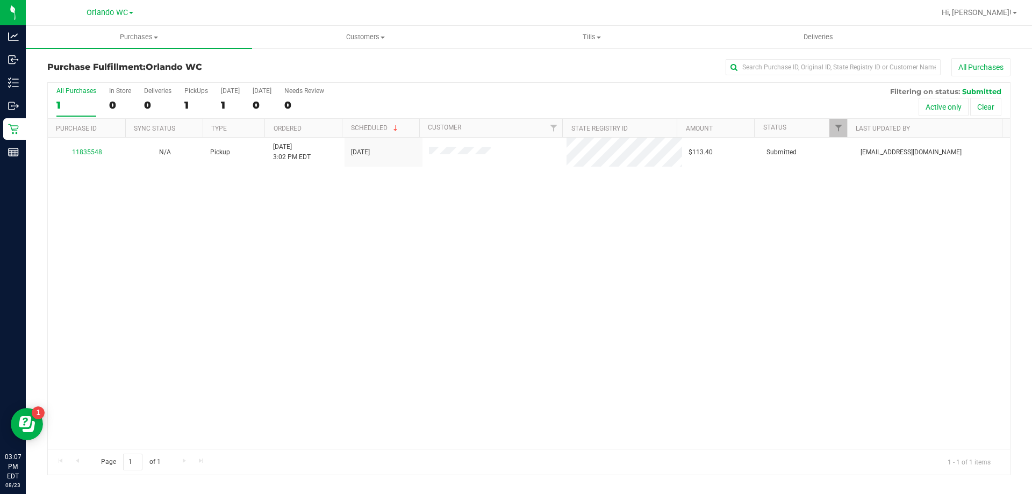
click at [204, 59] on div "Purchase Fulfillment: Orlando WC All Purchases" at bounding box center [528, 70] width 963 height 24
click at [200, 63] on span "Orlando WC" at bounding box center [174, 67] width 56 height 10
click at [215, 64] on h3 "Purchase Fulfillment: Orlando WC" at bounding box center [207, 67] width 321 height 10
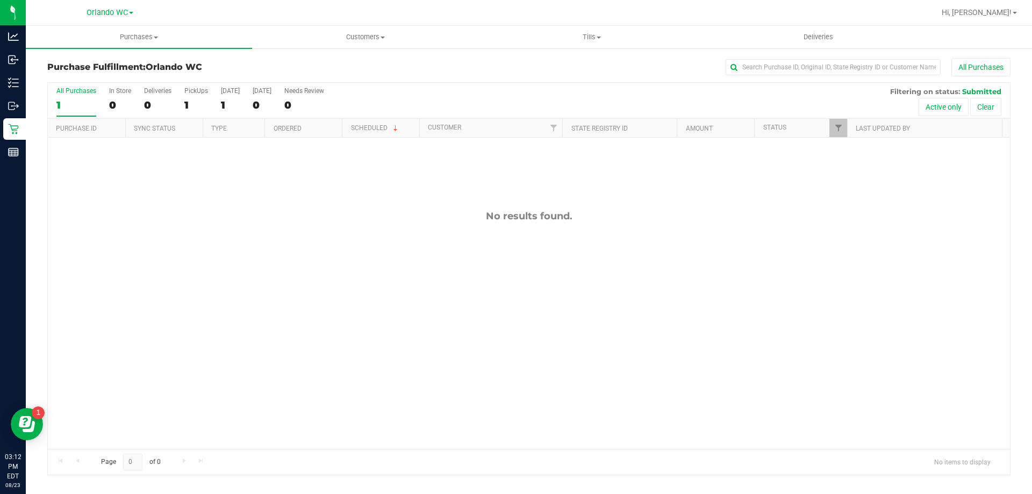
click at [84, 101] on div "1" at bounding box center [76, 105] width 40 height 12
click at [0, 0] on input "All Purchases 1" at bounding box center [0, 0] width 0 height 0
click at [85, 92] on div "All Purchases" at bounding box center [76, 91] width 40 height 8
click at [0, 0] on input "All Purchases 0" at bounding box center [0, 0] width 0 height 0
click at [322, 271] on div "No results found." at bounding box center [529, 330] width 962 height 384
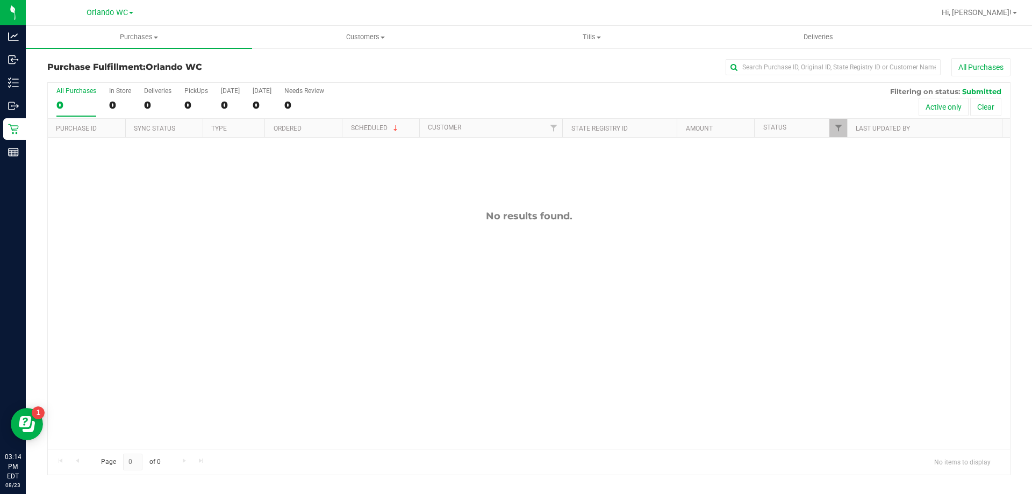
click at [74, 107] on div "0" at bounding box center [76, 105] width 40 height 12
click at [0, 0] on input "All Purchases 0" at bounding box center [0, 0] width 0 height 0
click at [218, 390] on div "No results found." at bounding box center [529, 330] width 962 height 384
click at [71, 99] on div "0" at bounding box center [76, 105] width 40 height 12
click at [0, 0] on input "All Purchases 0" at bounding box center [0, 0] width 0 height 0
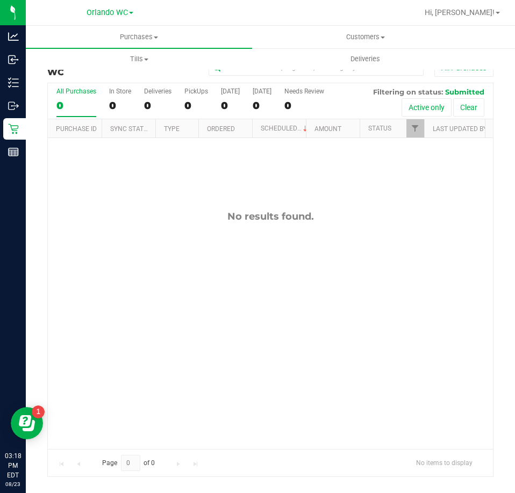
click at [87, 113] on label "All Purchases 0" at bounding box center [76, 103] width 40 height 30
click at [0, 0] on input "All Purchases 0" at bounding box center [0, 0] width 0 height 0
click at [83, 102] on div "0" at bounding box center [76, 105] width 40 height 12
click at [0, 0] on input "All Purchases 0" at bounding box center [0, 0] width 0 height 0
click at [68, 99] on div "0" at bounding box center [76, 105] width 40 height 12
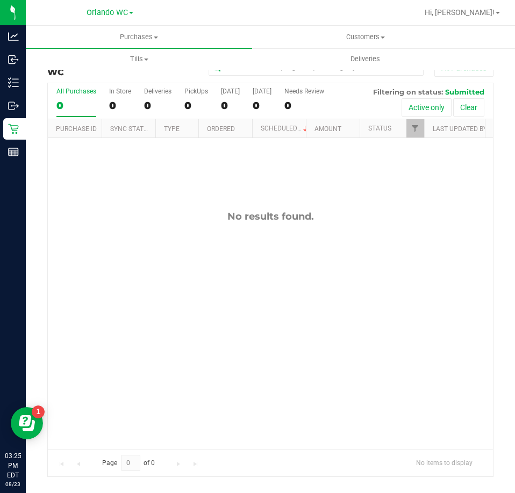
click at [0, 0] on input "All Purchases 0" at bounding box center [0, 0] width 0 height 0
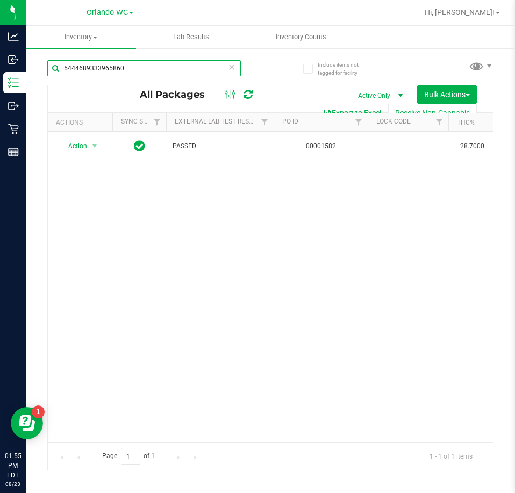
click at [124, 67] on input "5444689333965860" at bounding box center [143, 68] width 193 height 16
paste input "FT 1g Vape Cart CDT Distillate Cakez (Hybrid)"
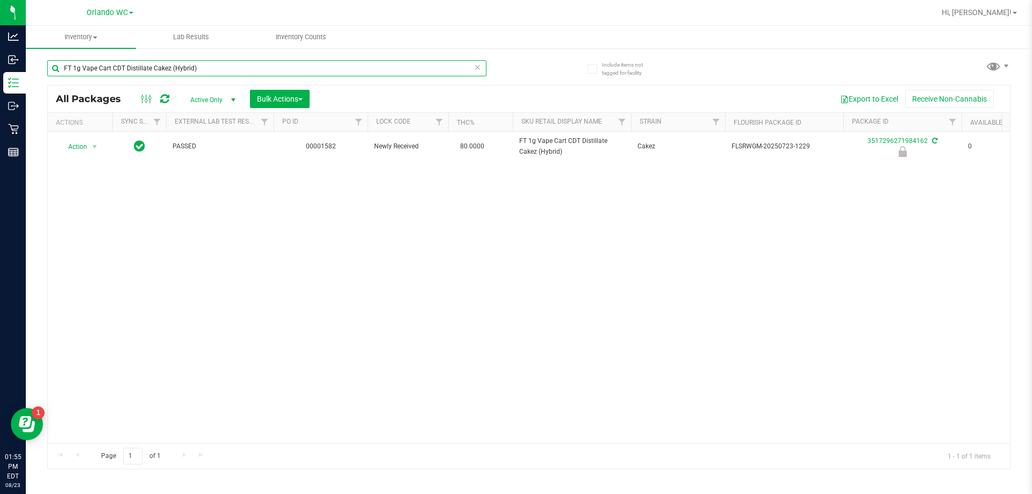
type input "FT 1g Vape Cart CDT Distillate Cakez (Hybrid)"
drag, startPoint x: 421, startPoint y: 271, endPoint x: 329, endPoint y: 243, distance: 95.9
click at [421, 271] on div "Action Action Edit attributes Global inventory Locate package Package audit log…" at bounding box center [529, 287] width 962 height 311
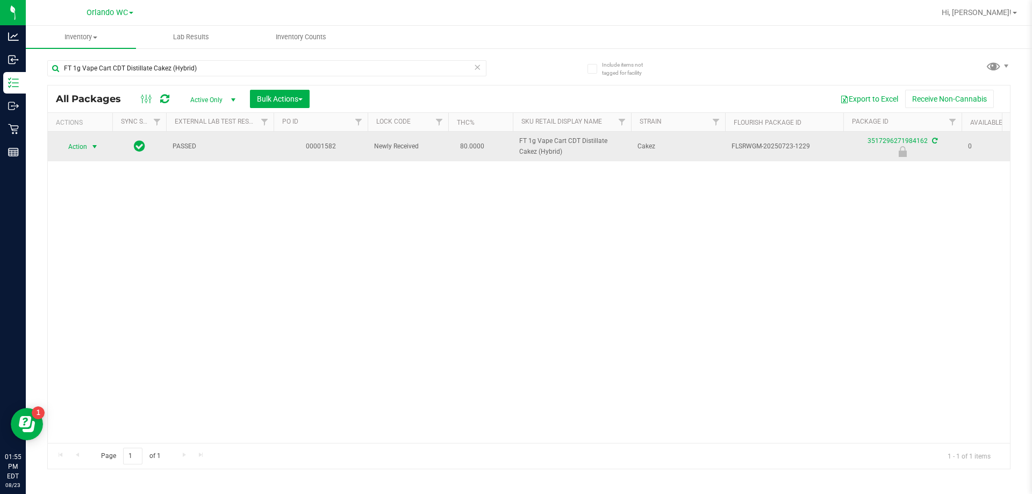
click at [82, 146] on span "Action" at bounding box center [73, 146] width 29 height 15
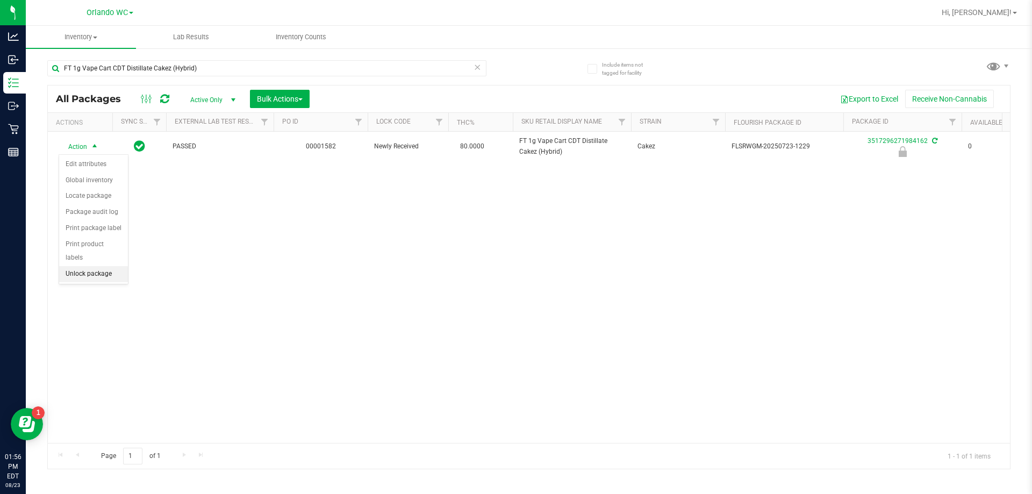
click at [70, 266] on li "Unlock package" at bounding box center [93, 274] width 69 height 16
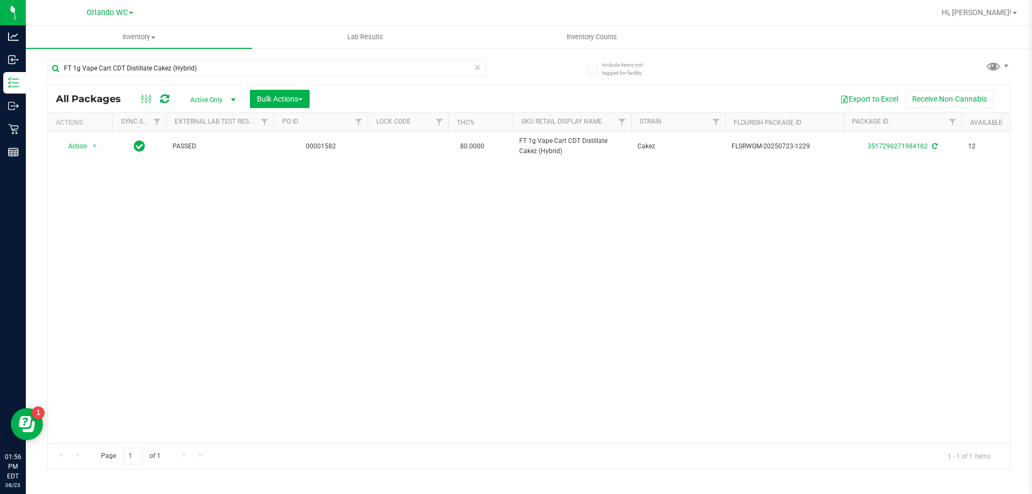
click at [514, 285] on div "Action Action Adjust qty Create package Edit attributes Global inventory Locate…" at bounding box center [529, 287] width 962 height 311
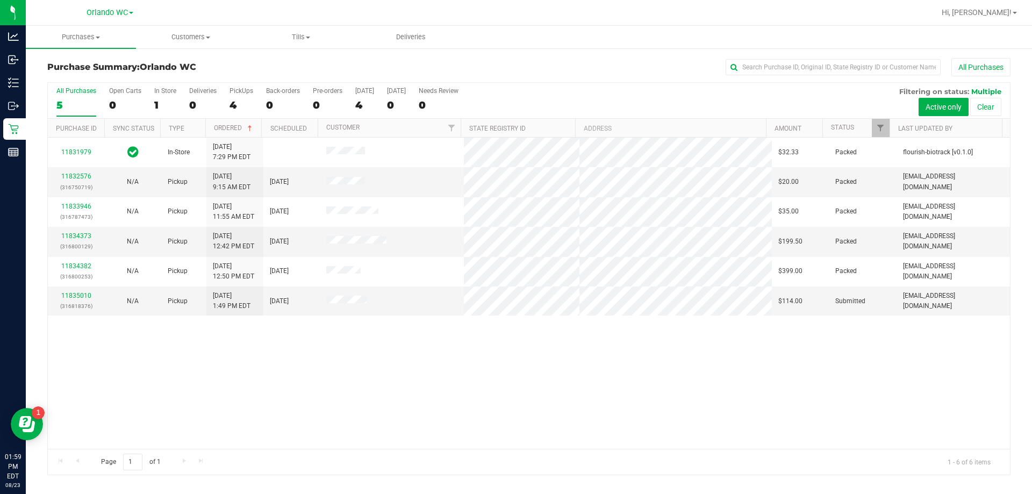
click at [91, 99] on div "5" at bounding box center [76, 105] width 40 height 12
click at [0, 0] on input "All Purchases 5" at bounding box center [0, 0] width 0 height 0
click at [389, 396] on div "11831979 In-Store 8/22/2025 7:29 PM EDT $32.33 Packed flourish-biotrack [v0.1.0…" at bounding box center [529, 293] width 962 height 311
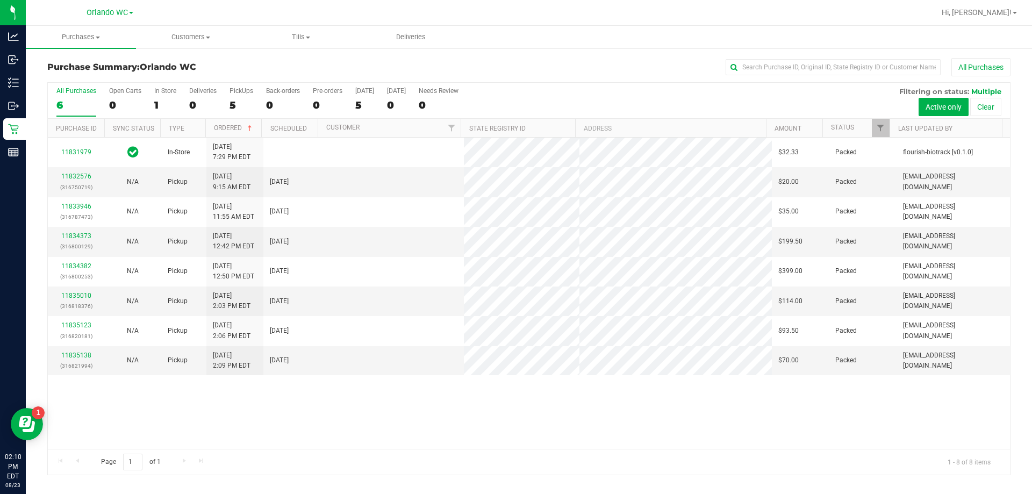
click at [71, 99] on div "6" at bounding box center [76, 105] width 40 height 12
click at [0, 0] on input "All Purchases 6" at bounding box center [0, 0] width 0 height 0
click at [64, 106] on div "8" at bounding box center [76, 105] width 40 height 12
click at [0, 0] on input "All Purchases 8" at bounding box center [0, 0] width 0 height 0
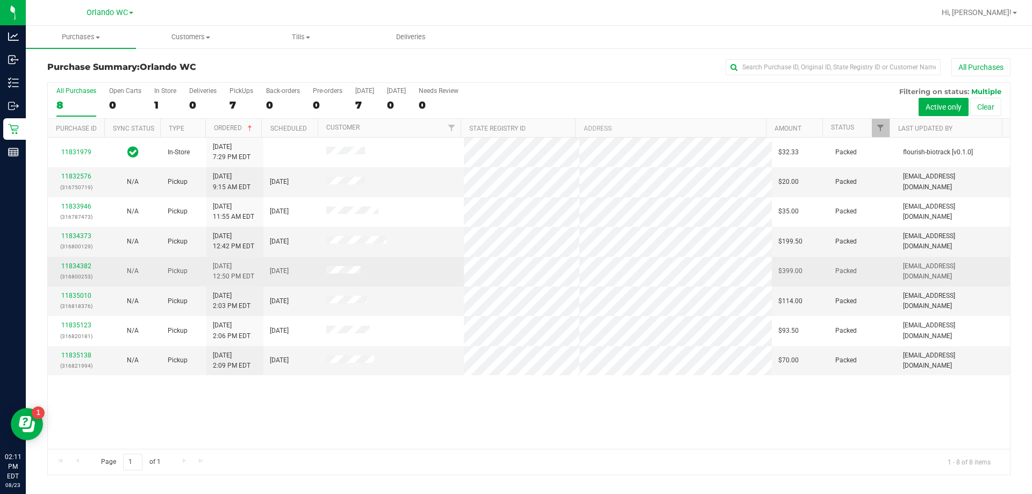
click at [428, 264] on td at bounding box center [392, 272] width 145 height 30
click at [438, 262] on td at bounding box center [392, 272] width 145 height 30
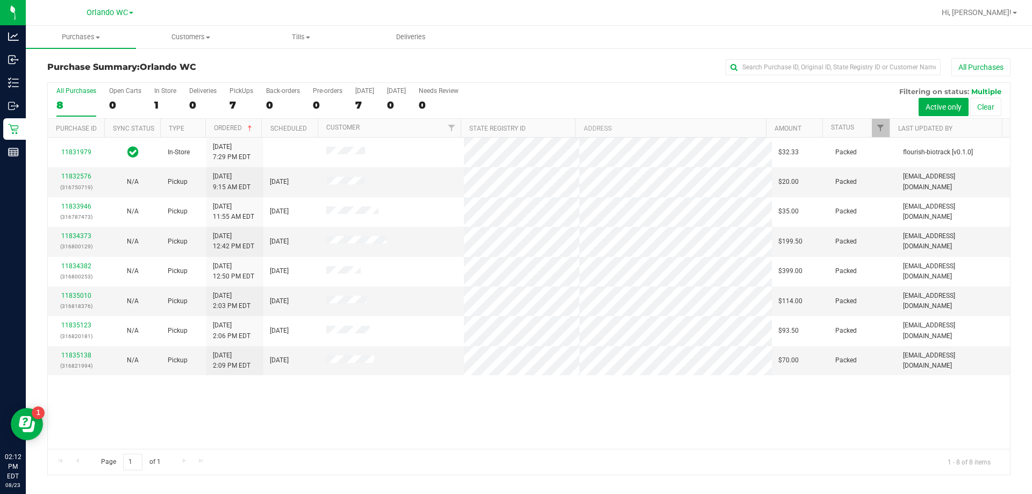
click at [293, 64] on h3 "Purchase Summary: Orlando WC" at bounding box center [207, 67] width 321 height 10
click at [65, 97] on label "All Purchases 8" at bounding box center [76, 102] width 40 height 30
click at [0, 0] on input "All Purchases 8" at bounding box center [0, 0] width 0 height 0
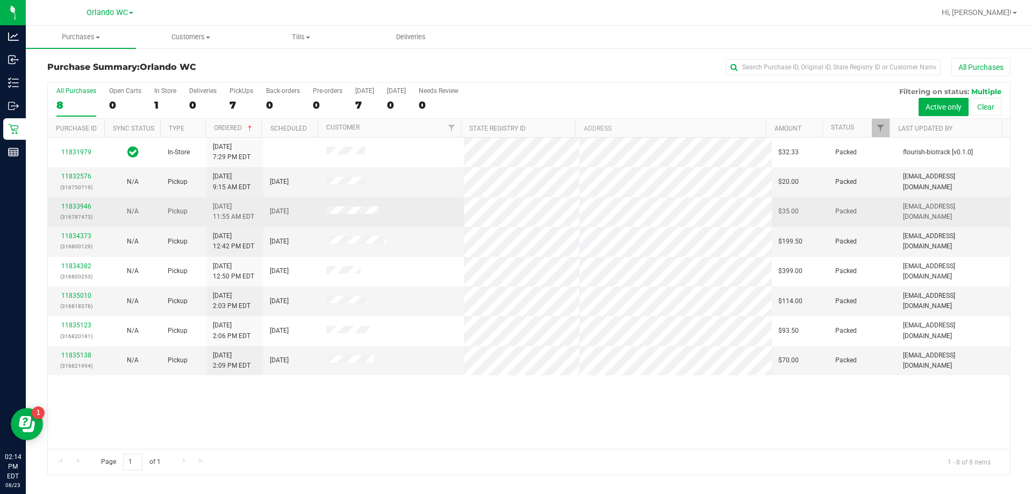
click at [424, 214] on td at bounding box center [392, 212] width 145 height 30
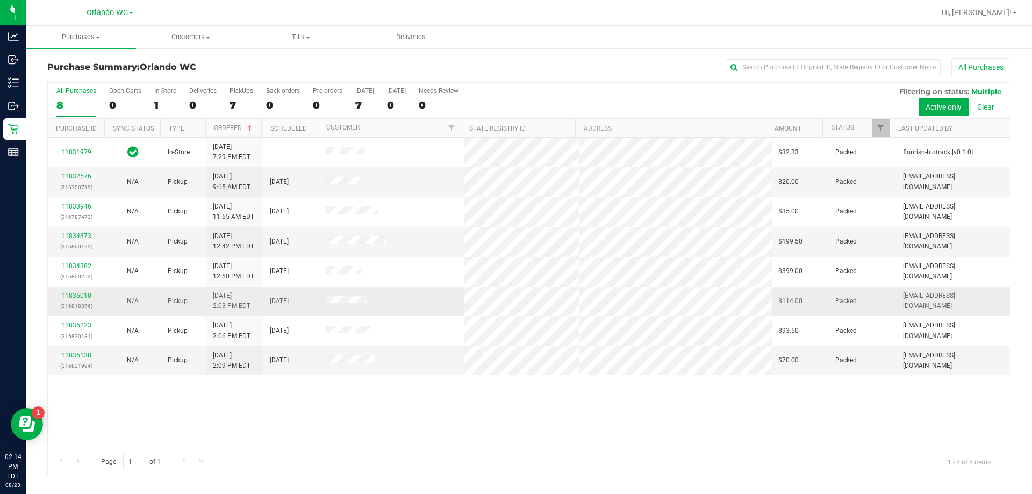
click at [425, 314] on td at bounding box center [392, 301] width 145 height 30
click at [446, 228] on td at bounding box center [392, 242] width 145 height 30
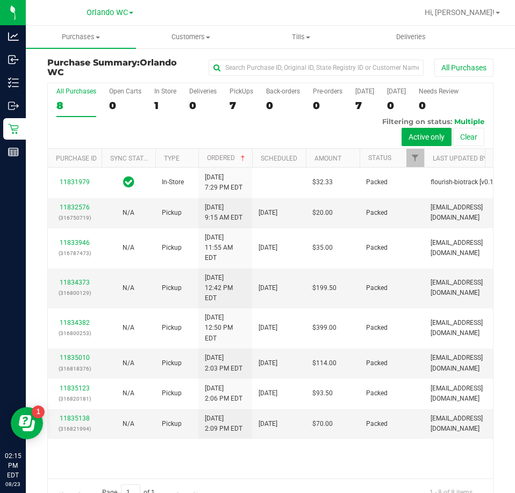
click at [70, 104] on div "8" at bounding box center [76, 105] width 40 height 12
click at [0, 0] on input "All Purchases 8" at bounding box center [0, 0] width 0 height 0
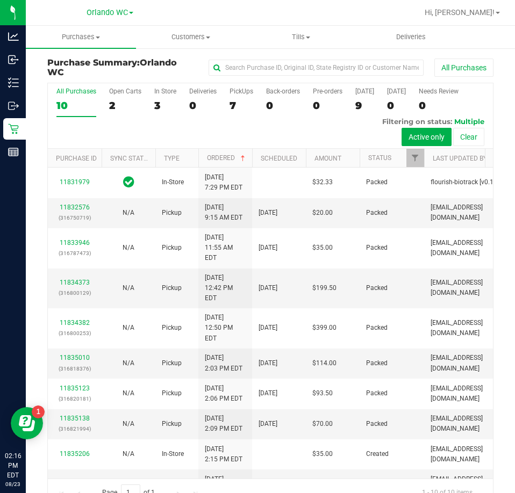
click at [89, 98] on label "All Purchases 10" at bounding box center [76, 103] width 40 height 30
click at [0, 0] on input "All Purchases 10" at bounding box center [0, 0] width 0 height 0
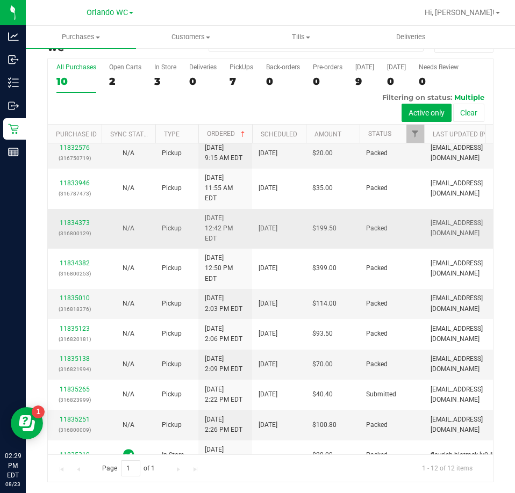
scroll to position [95, 0]
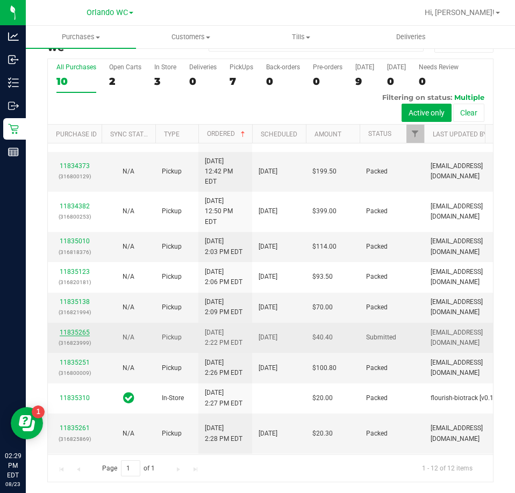
click at [83, 329] on link "11835265" at bounding box center [75, 333] width 30 height 8
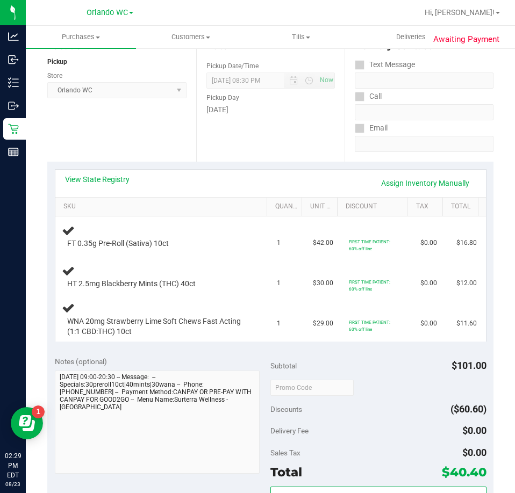
scroll to position [132, 0]
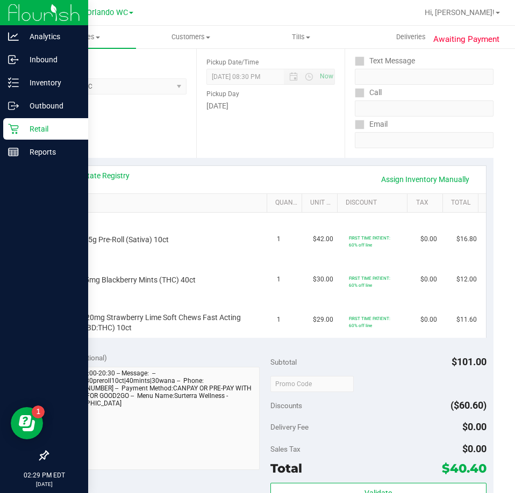
click at [14, 133] on icon at bounding box center [13, 129] width 11 height 11
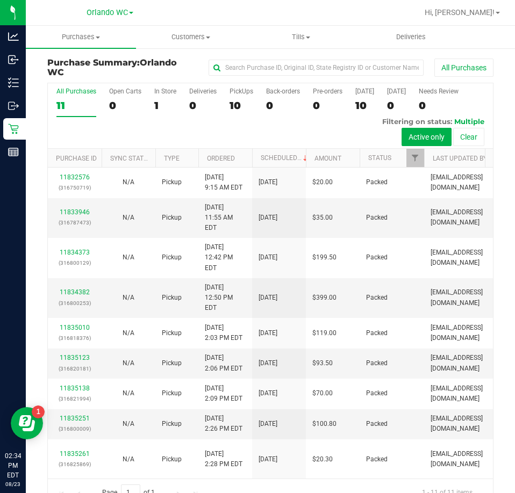
click at [81, 97] on label "All Purchases 11" at bounding box center [76, 103] width 40 height 30
click at [0, 0] on input "All Purchases 11" at bounding box center [0, 0] width 0 height 0
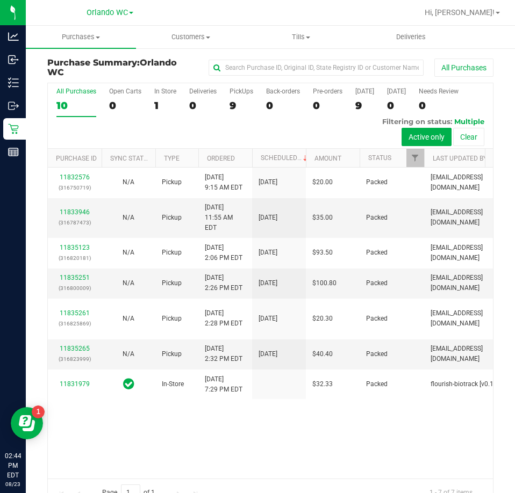
click at [85, 107] on div "10" at bounding box center [76, 105] width 40 height 12
click at [0, 0] on input "All Purchases 10" at bounding box center [0, 0] width 0 height 0
click at [76, 106] on div "7" at bounding box center [76, 105] width 40 height 12
click at [0, 0] on input "All Purchases 7" at bounding box center [0, 0] width 0 height 0
click at [229, 163] on th "Ordered" at bounding box center [225, 158] width 54 height 19
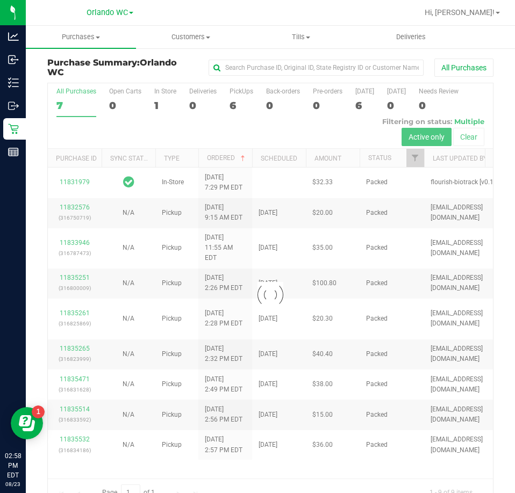
click at [75, 100] on div at bounding box center [270, 294] width 445 height 423
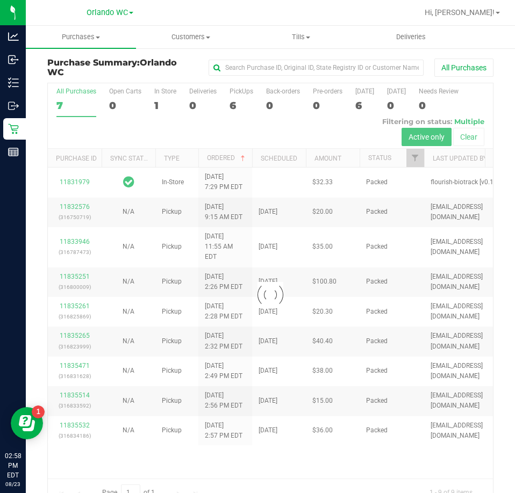
click at [64, 103] on div at bounding box center [270, 294] width 445 height 423
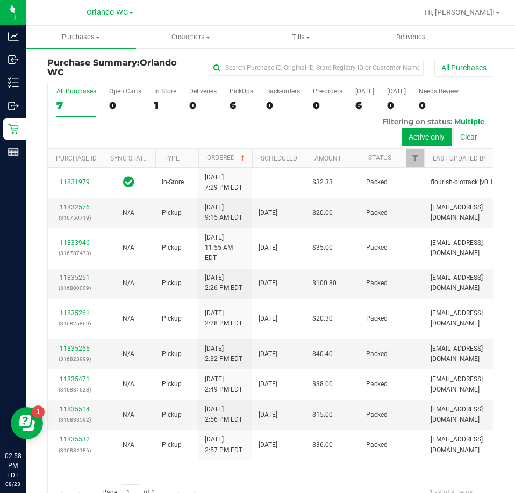
click at [67, 107] on div "7" at bounding box center [76, 105] width 40 height 12
click at [0, 0] on input "All Purchases 7" at bounding box center [0, 0] width 0 height 0
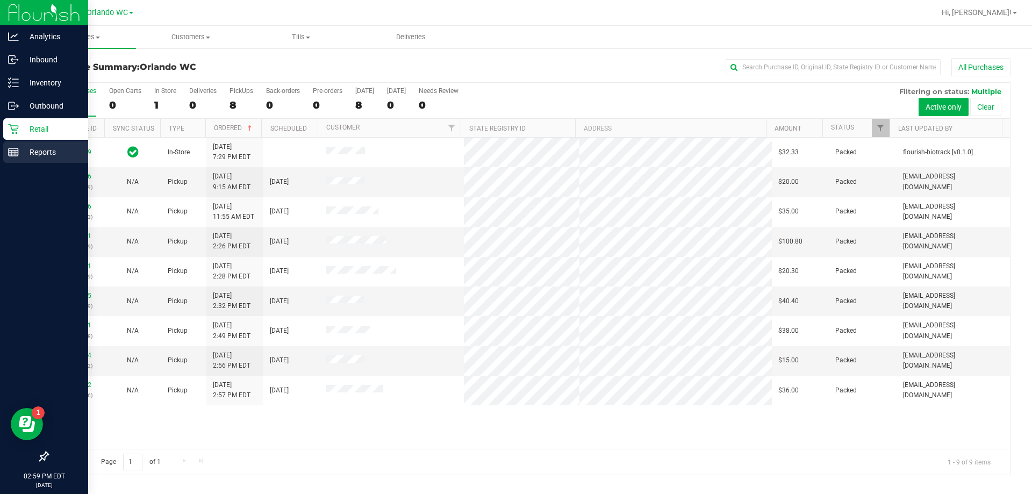
click at [44, 150] on p "Reports" at bounding box center [51, 152] width 64 height 13
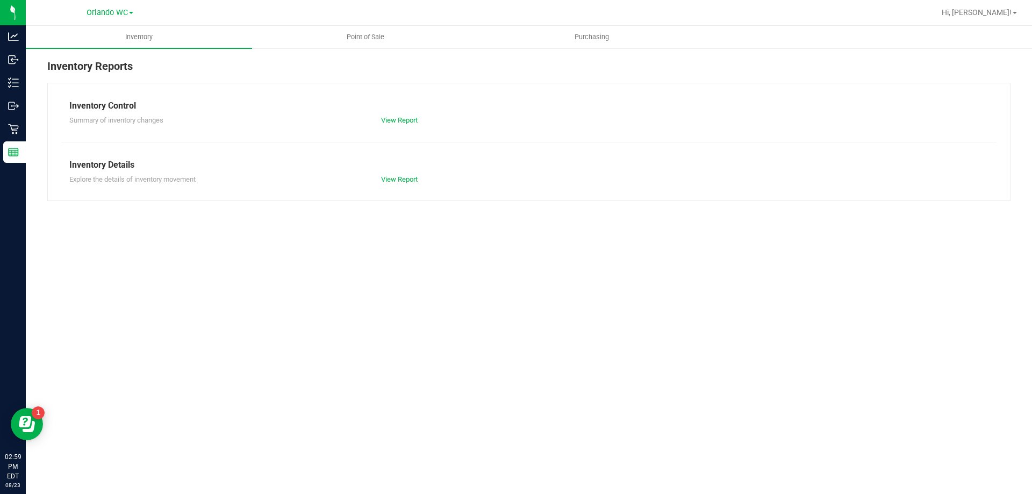
click at [359, 24] on nav "Orlando WC Hi, Malcolm!" at bounding box center [529, 13] width 1006 height 26
click at [358, 31] on uib-tab-heading "Point of Sale" at bounding box center [365, 36] width 225 height 21
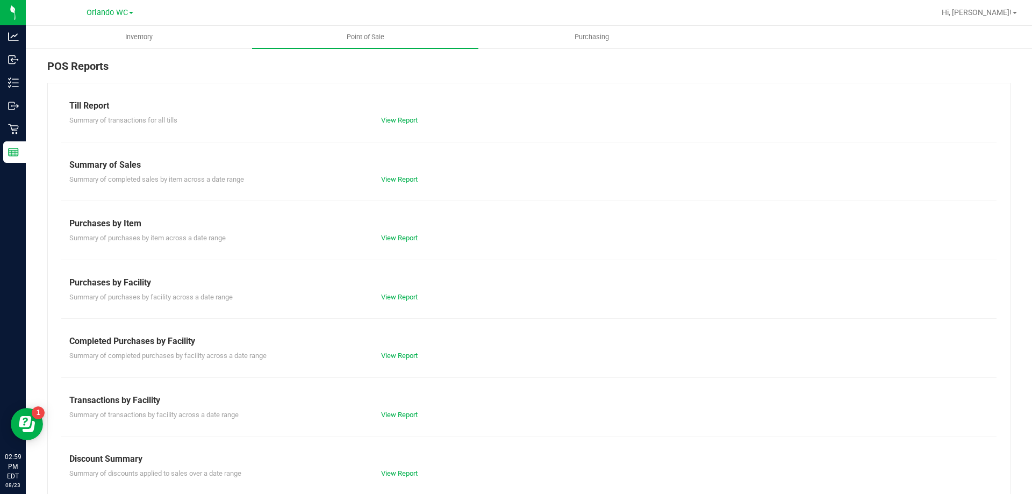
click at [404, 424] on div "Till Report Summary of transactions for all tills View Report Summary of Sales …" at bounding box center [528, 318] width 963 height 471
click at [403, 414] on link "View Report" at bounding box center [399, 415] width 37 height 8
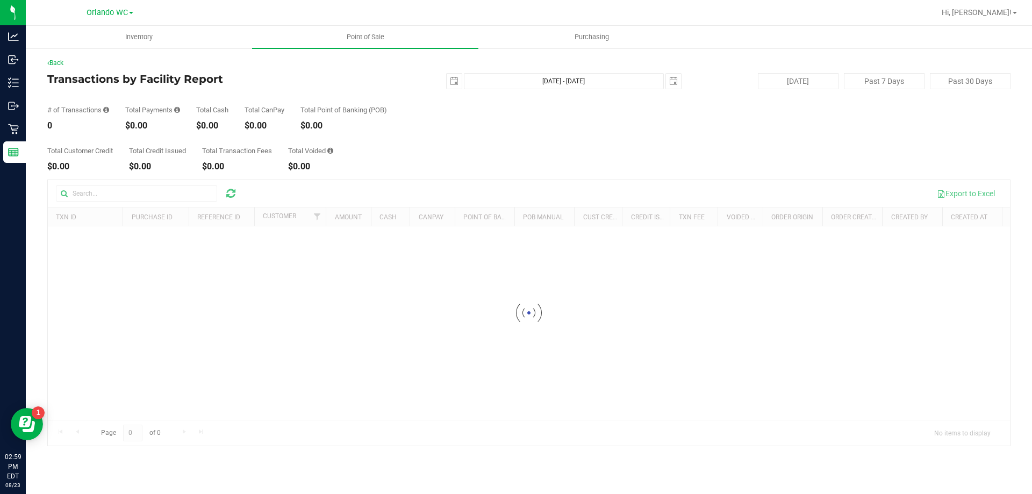
click at [417, 146] on div "Total Customer Credit $0.00 Total Credit Issued $0.00 Total Transaction Fees $0…" at bounding box center [528, 150] width 963 height 41
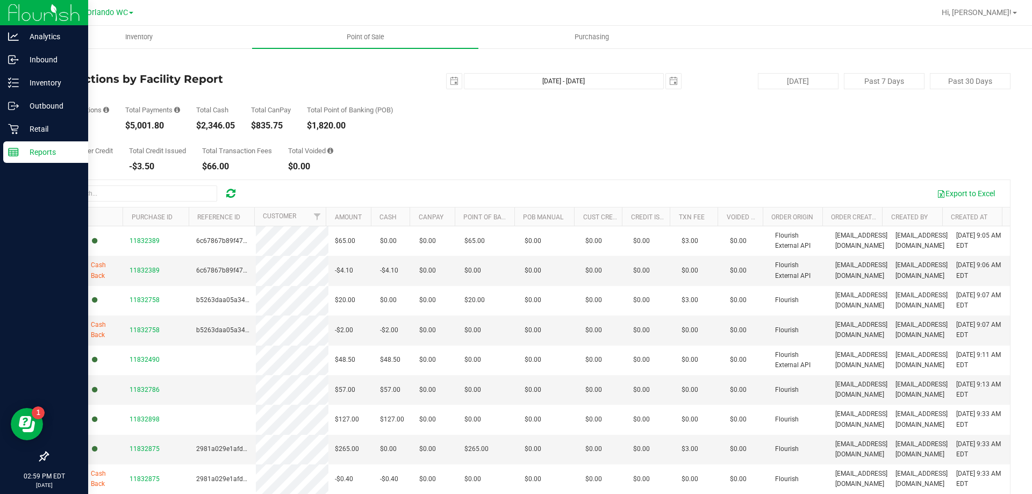
click at [33, 149] on p "Reports" at bounding box center [51, 152] width 64 height 13
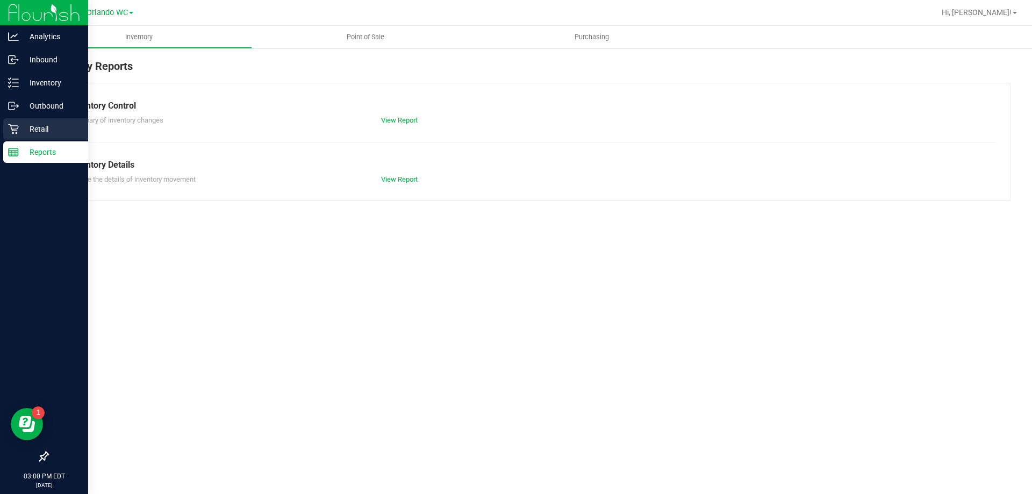
click at [23, 129] on p "Retail" at bounding box center [51, 129] width 64 height 13
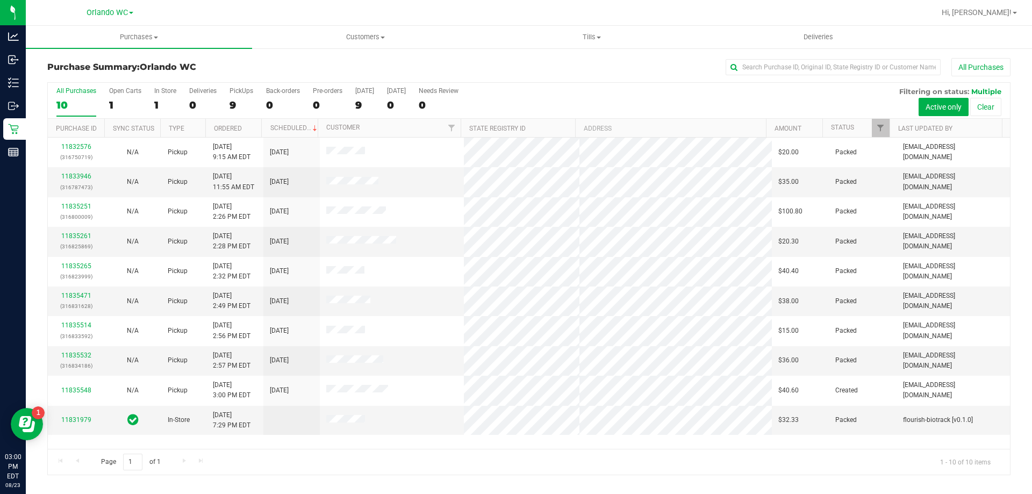
click at [65, 101] on div "10" at bounding box center [76, 105] width 40 height 12
click at [0, 0] on input "All Purchases 10" at bounding box center [0, 0] width 0 height 0
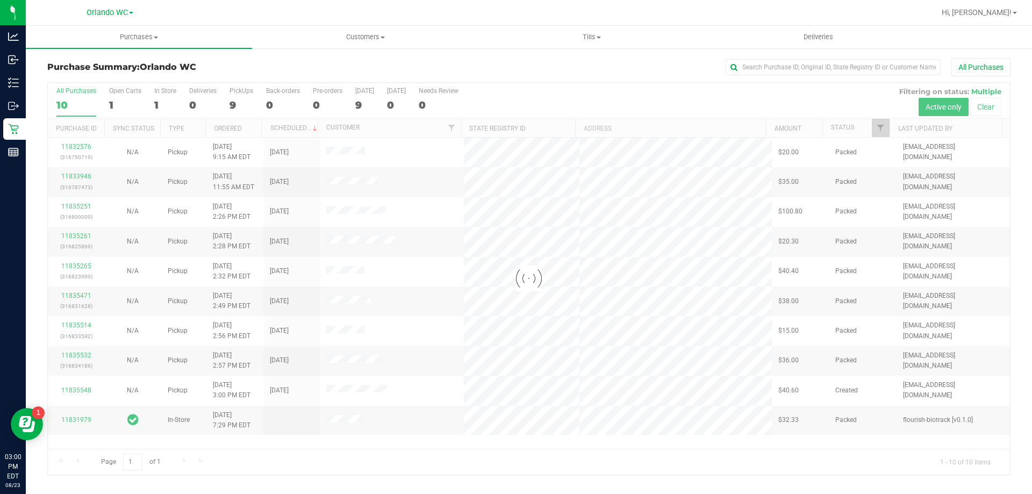
click at [224, 131] on div at bounding box center [529, 279] width 962 height 392
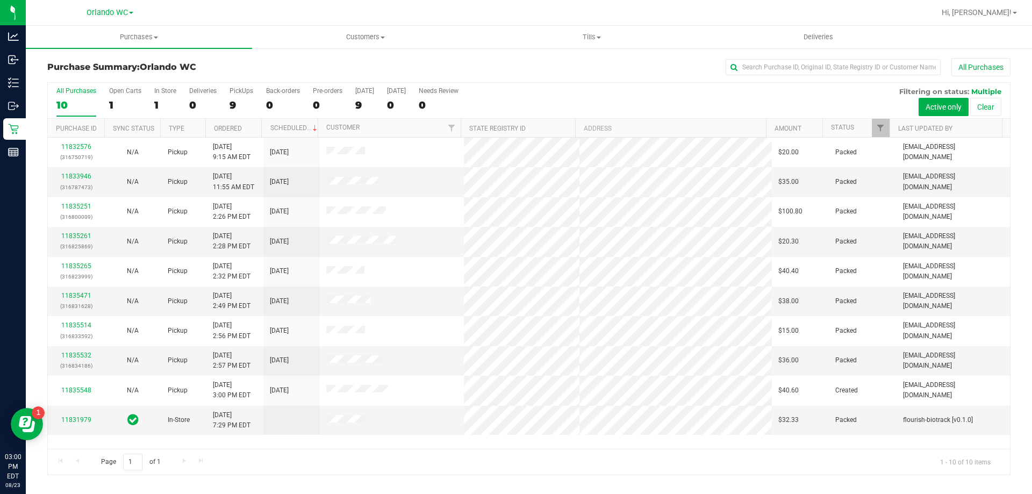
click at [243, 131] on th "Ordered" at bounding box center [233, 128] width 56 height 19
click at [64, 105] on div "10" at bounding box center [76, 105] width 40 height 12
click at [0, 0] on input "All Purchases 10" at bounding box center [0, 0] width 0 height 0
click at [86, 88] on div "All Purchases" at bounding box center [76, 91] width 40 height 8
click at [0, 0] on input "All Purchases 10" at bounding box center [0, 0] width 0 height 0
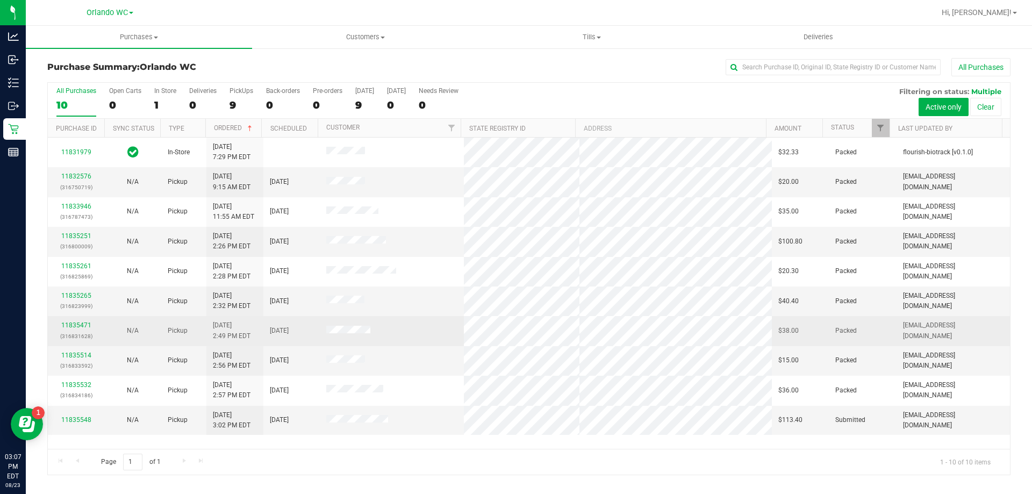
click at [434, 327] on td at bounding box center [392, 331] width 145 height 30
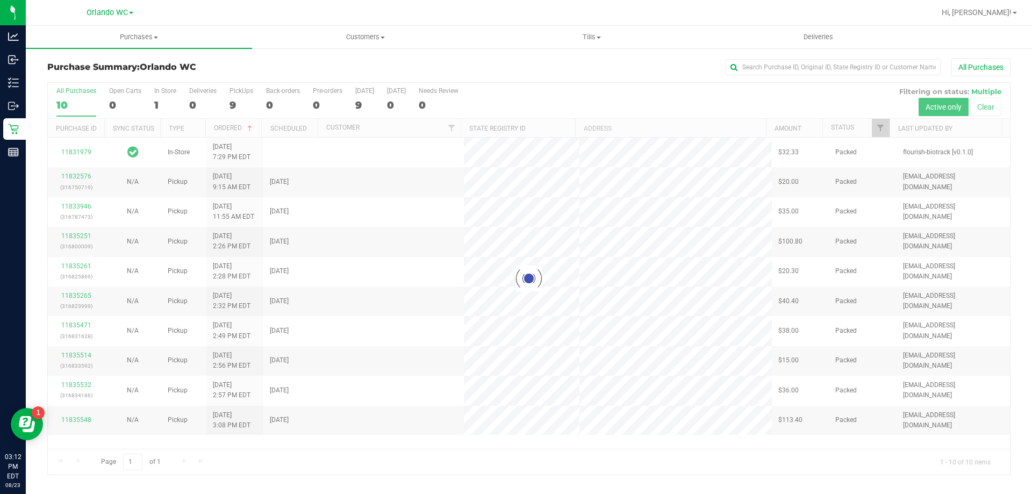
click at [70, 103] on div at bounding box center [529, 279] width 962 height 392
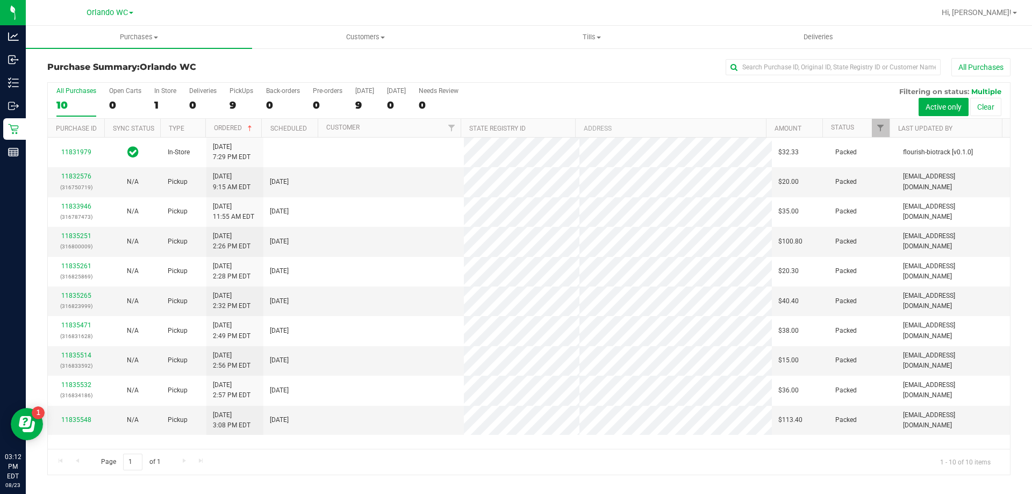
click at [70, 103] on div "10" at bounding box center [76, 105] width 40 height 12
click at [0, 0] on input "All Purchases 10" at bounding box center [0, 0] width 0 height 0
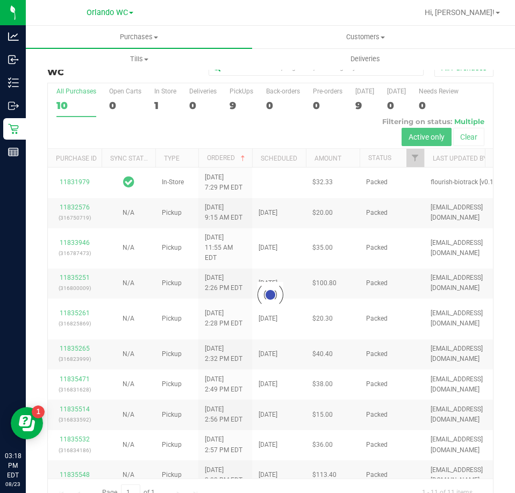
click at [70, 100] on div at bounding box center [270, 294] width 445 height 423
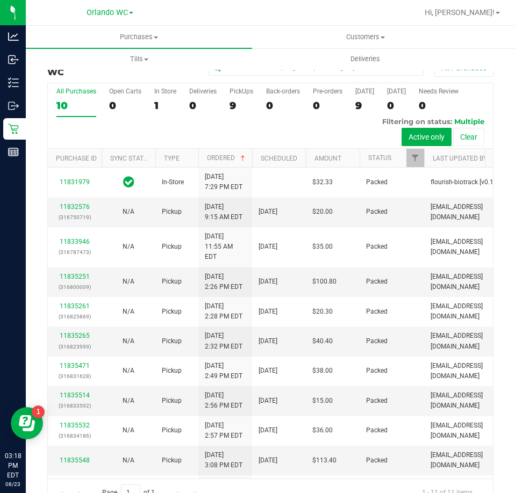
click at [72, 108] on div "10" at bounding box center [76, 105] width 40 height 12
click at [0, 0] on input "All Purchases 10" at bounding box center [0, 0] width 0 height 0
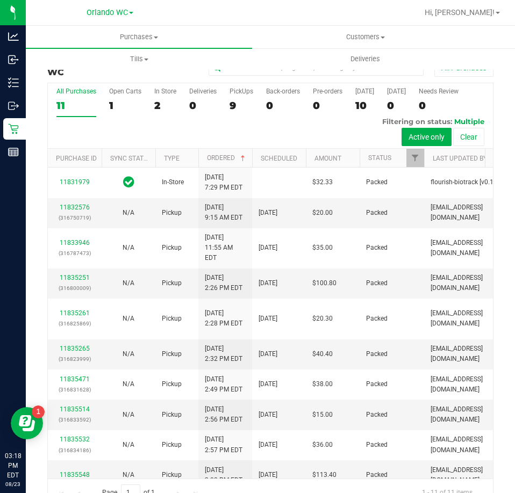
click at [35, 98] on div "Purchase Summary: Orlando WC All Purchases All Purchases 11 Open Carts 1 In Sto…" at bounding box center [270, 282] width 489 height 470
click at [67, 108] on div "11" at bounding box center [76, 105] width 40 height 12
click at [0, 0] on input "All Purchases 11" at bounding box center [0, 0] width 0 height 0
click at [64, 96] on label "All Purchases 12" at bounding box center [76, 103] width 40 height 30
click at [0, 0] on input "All Purchases 12" at bounding box center [0, 0] width 0 height 0
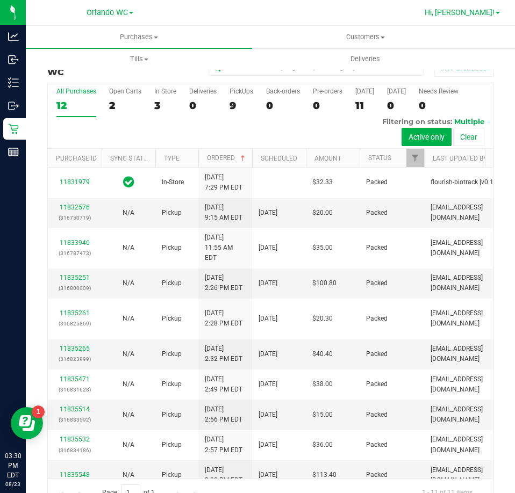
click at [486, 17] on span "Hi, Malcolm!" at bounding box center [460, 12] width 70 height 9
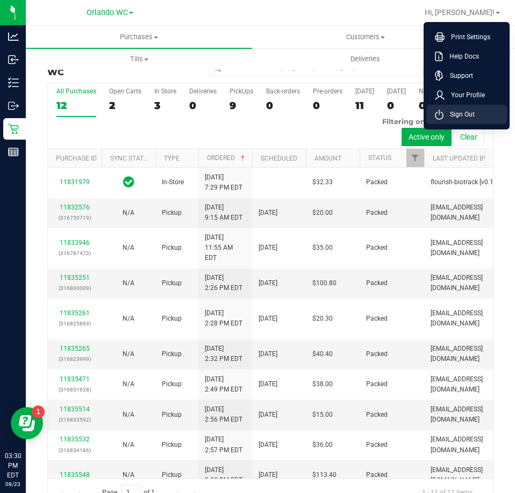
click at [470, 117] on span "Sign Out" at bounding box center [458, 114] width 31 height 11
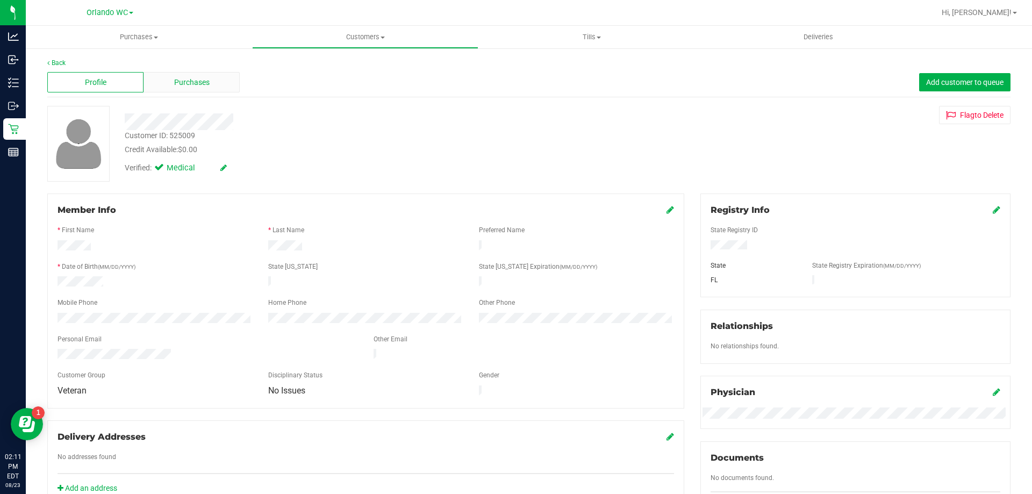
click at [238, 85] on div "Purchases" at bounding box center [191, 82] width 96 height 20
click at [204, 75] on div "Purchases" at bounding box center [191, 82] width 96 height 20
click at [203, 84] on span "Purchases" at bounding box center [191, 82] width 35 height 11
click at [201, 81] on span "Purchases" at bounding box center [191, 82] width 35 height 11
click at [193, 85] on span "Purchases" at bounding box center [191, 82] width 35 height 11
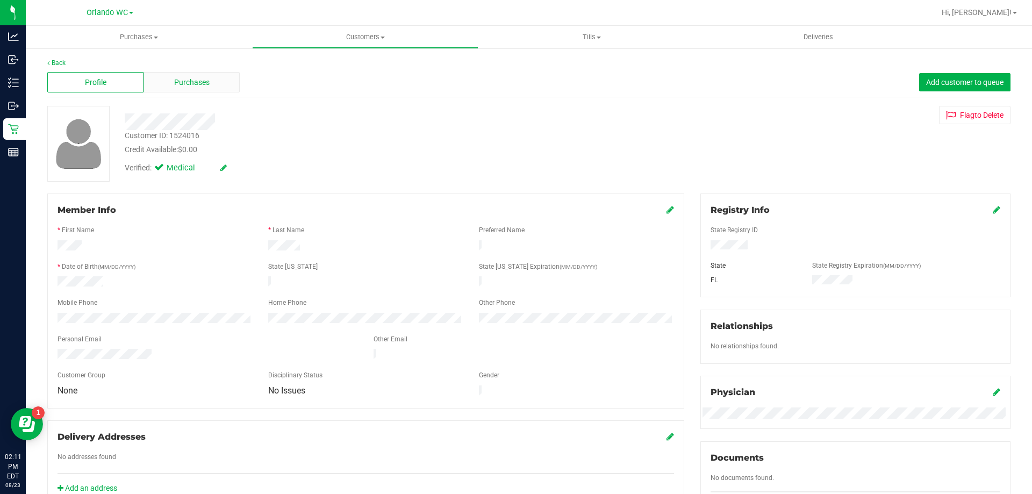
click at [214, 75] on div "Purchases" at bounding box center [191, 82] width 96 height 20
click at [211, 84] on div "Purchases" at bounding box center [191, 82] width 96 height 20
click at [219, 85] on div "Purchases" at bounding box center [191, 82] width 96 height 20
click at [221, 82] on div "Purchases" at bounding box center [191, 82] width 96 height 20
click at [206, 90] on div "Purchases" at bounding box center [191, 82] width 96 height 20
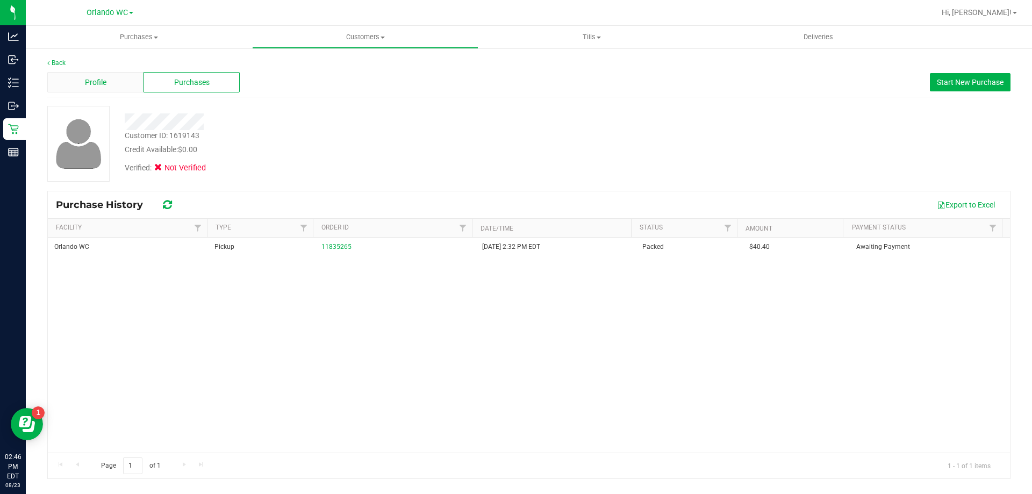
click at [110, 83] on div "Profile" at bounding box center [95, 82] width 96 height 20
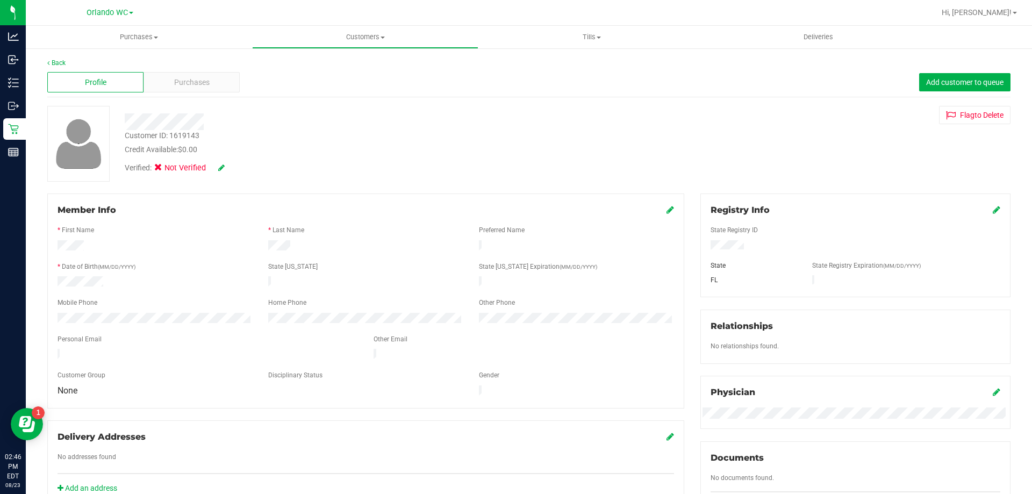
click at [224, 167] on icon at bounding box center [221, 168] width 6 height 8
click at [163, 169] on icon at bounding box center [161, 169] width 7 height 0
click at [0, 0] on input "Medical" at bounding box center [0, 0] width 0 height 0
click at [239, 168] on icon at bounding box center [236, 168] width 9 height 8
click at [190, 82] on span "Purchases" at bounding box center [191, 82] width 35 height 11
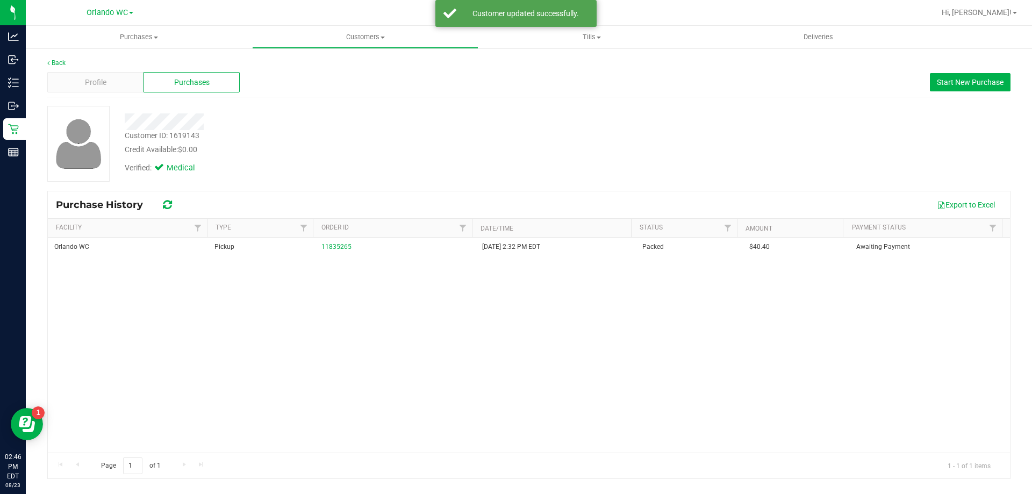
click at [377, 142] on div "Customer ID: 1619143 Credit Available: $0.00" at bounding box center [362, 142] width 490 height 25
click at [95, 77] on span "Profile" at bounding box center [95, 82] width 21 height 11
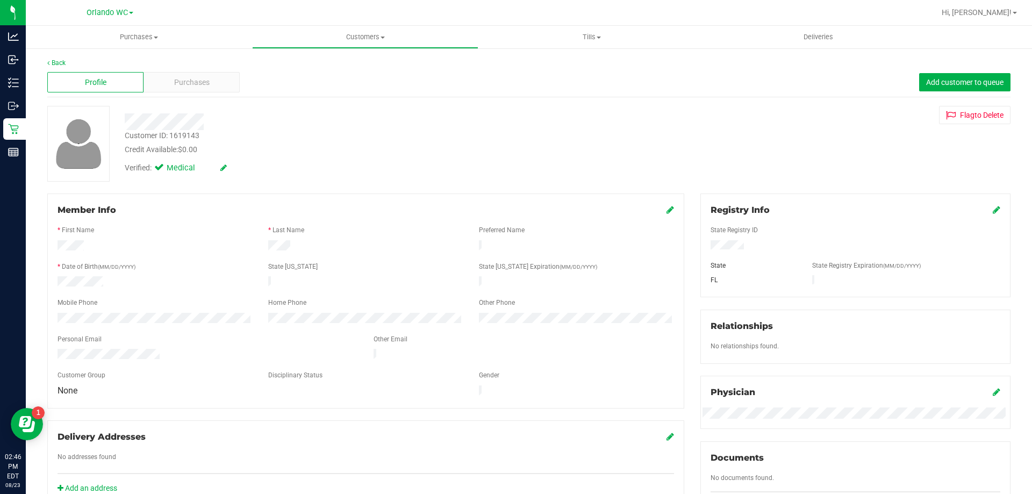
click at [304, 169] on div "Verified: Medical" at bounding box center [362, 167] width 490 height 24
click at [190, 78] on span "Purchases" at bounding box center [191, 82] width 35 height 11
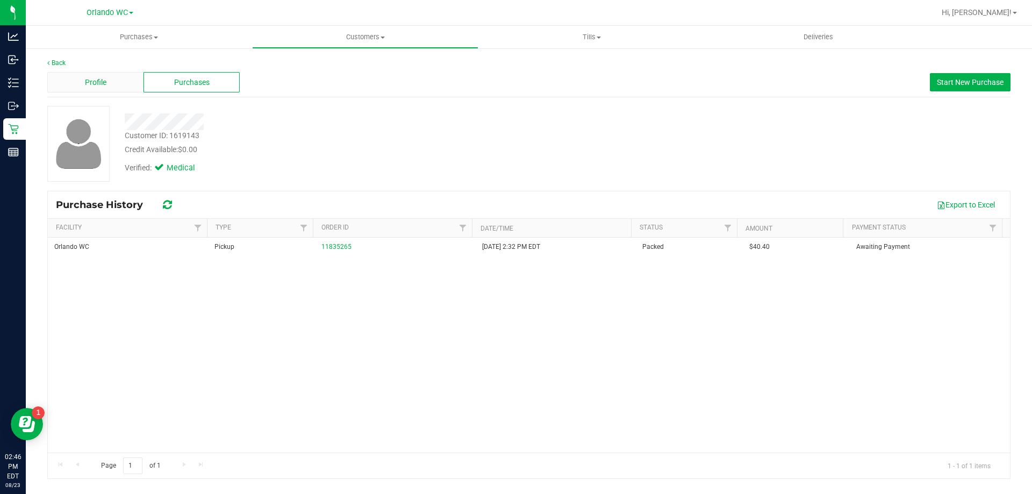
click at [127, 82] on div "Profile" at bounding box center [95, 82] width 96 height 20
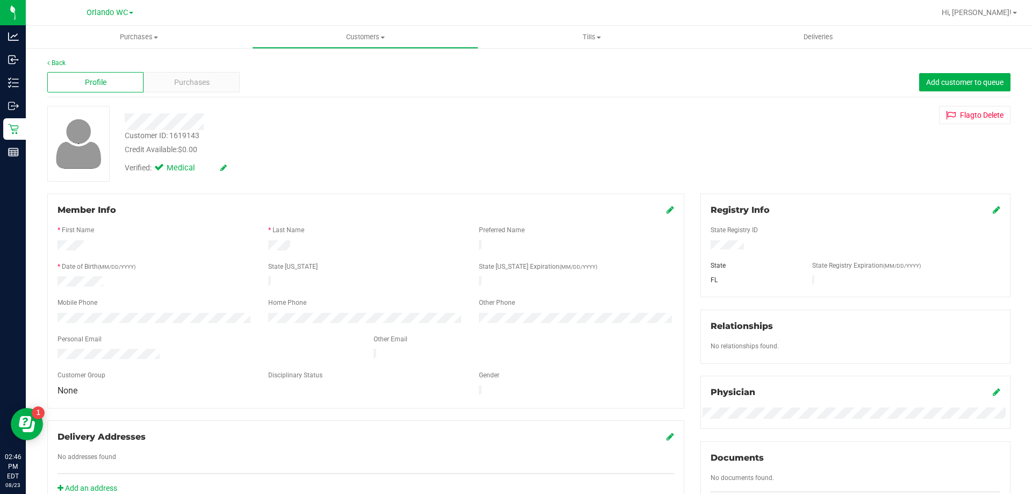
drag, startPoint x: 401, startPoint y: 192, endPoint x: 367, endPoint y: 178, distance: 36.6
click at [400, 192] on div "Back Profile Purchases Add customer to queue Customer ID: 1619143 Credit Availa…" at bounding box center [528, 400] width 963 height 685
click at [199, 72] on div "Purchases" at bounding box center [191, 82] width 96 height 20
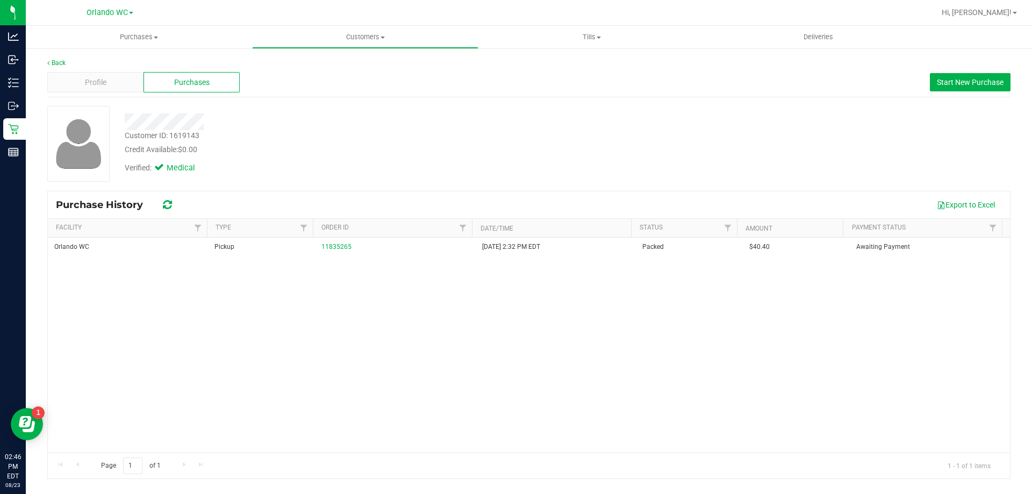
click at [391, 174] on div "Verified: Medical" at bounding box center [362, 167] width 490 height 24
click at [411, 161] on div "Verified: Medical" at bounding box center [362, 167] width 490 height 24
click at [136, 37] on span "Purchases" at bounding box center [139, 37] width 226 height 10
click at [94, 76] on li "Fulfillment" at bounding box center [139, 77] width 226 height 13
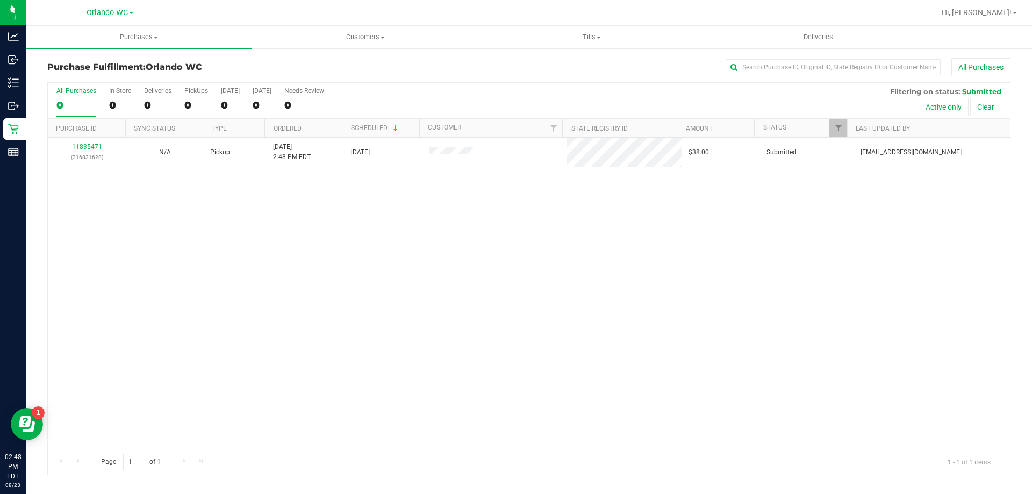
click at [315, 311] on div "11835471 (316831628) N/A Pickup 8/23/2025 2:48 PM EDT 8/23/2025 $38.00 Submitte…" at bounding box center [529, 293] width 962 height 311
click at [65, 107] on div "1" at bounding box center [76, 105] width 40 height 12
click at [0, 0] on input "All Purchases 1" at bounding box center [0, 0] width 0 height 0
click at [262, 240] on div "11835471 (316831628) N/A Pickup 8/23/2025 2:48 PM EDT 8/23/2025 $38.00 Submitte…" at bounding box center [529, 293] width 962 height 311
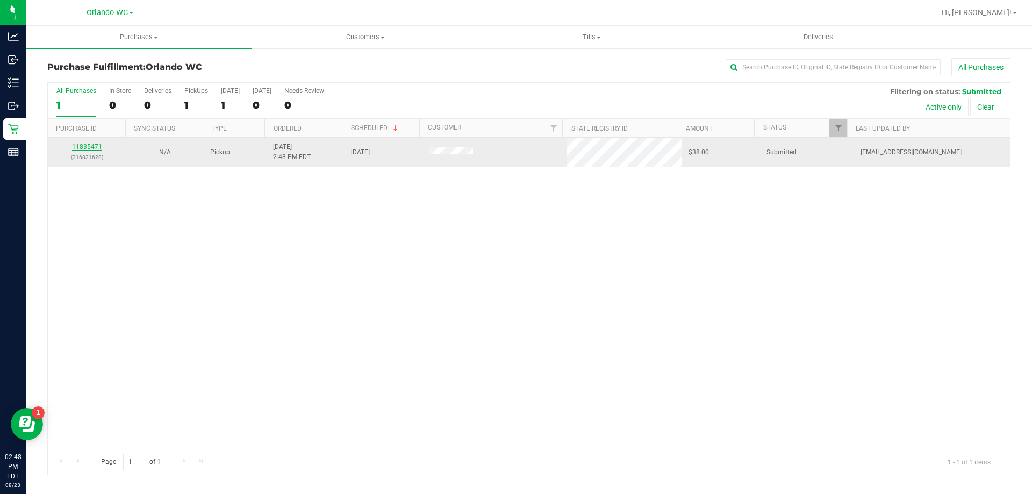
click at [87, 144] on link "11835471" at bounding box center [87, 147] width 30 height 8
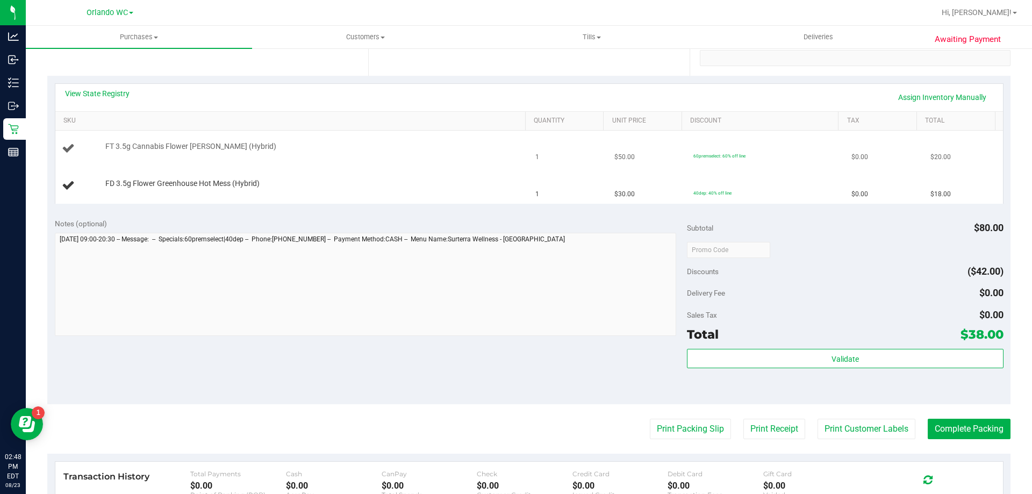
scroll to position [215, 0]
click at [84, 94] on link "View State Registry" at bounding box center [97, 92] width 64 height 11
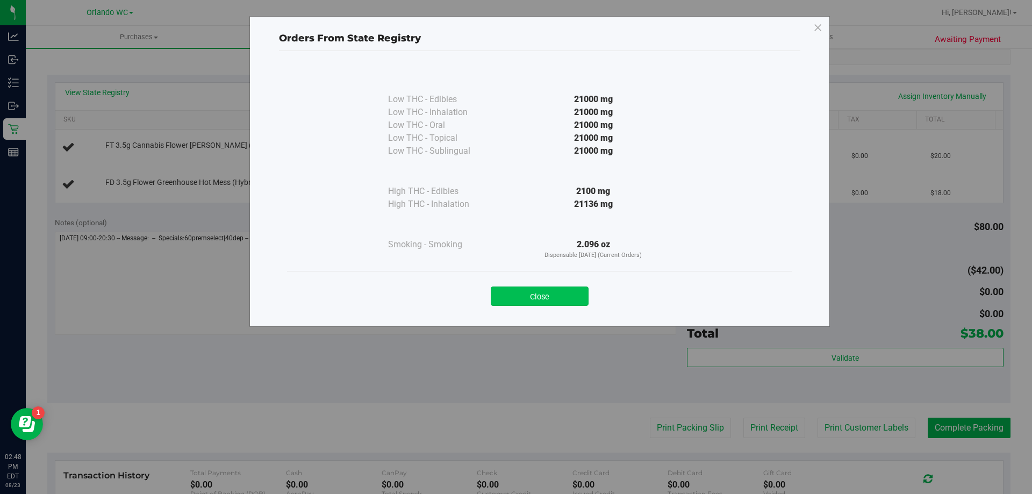
click at [552, 298] on button "Close" at bounding box center [540, 295] width 98 height 19
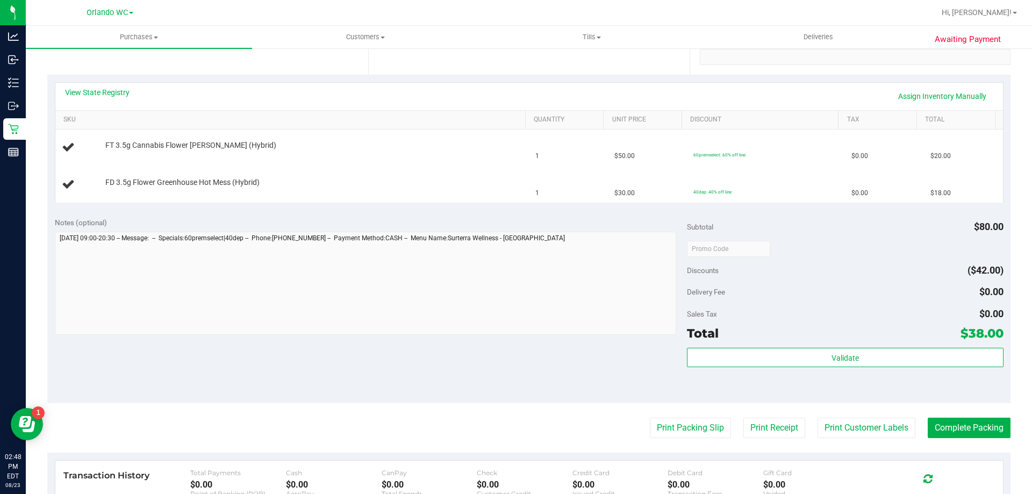
click at [356, 229] on div "Notes (optional)" at bounding box center [371, 277] width 633 height 120
click at [242, 223] on div "Notes (optional)" at bounding box center [371, 222] width 633 height 11
click at [109, 94] on link "View State Registry" at bounding box center [97, 92] width 64 height 11
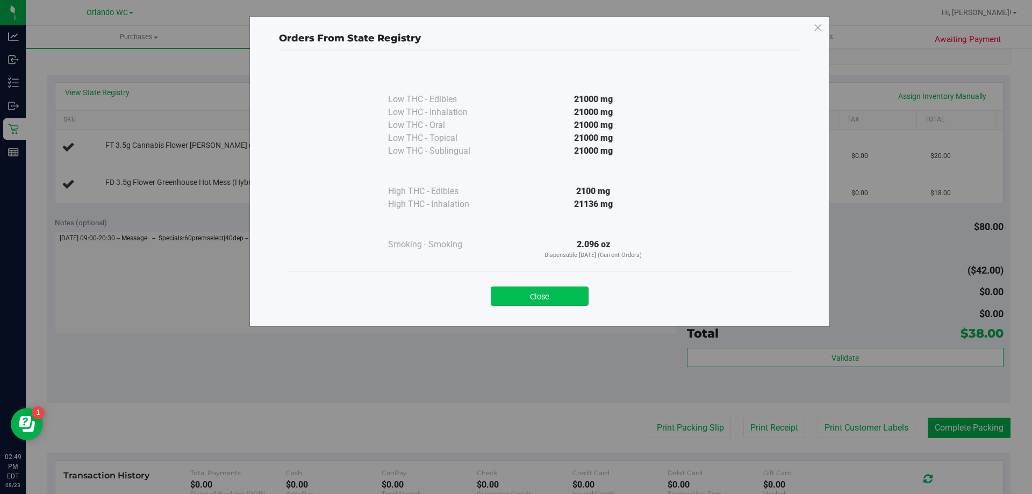
click at [548, 292] on button "Close" at bounding box center [540, 295] width 98 height 19
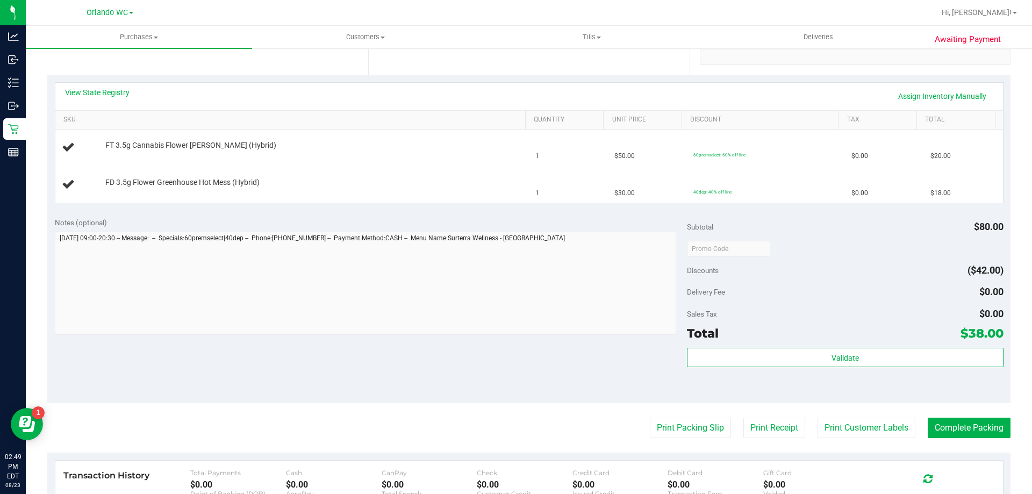
click at [290, 222] on div "Notes (optional)" at bounding box center [371, 222] width 633 height 11
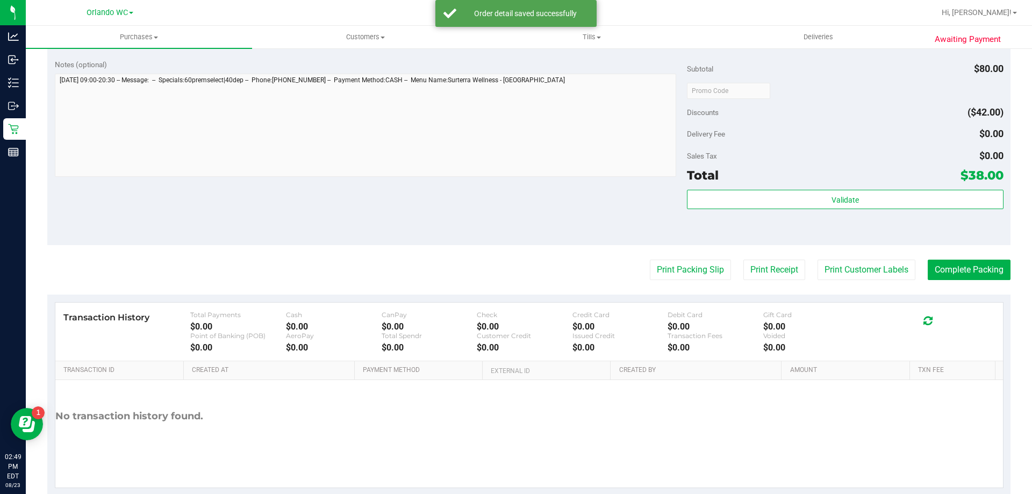
scroll to position [430, 0]
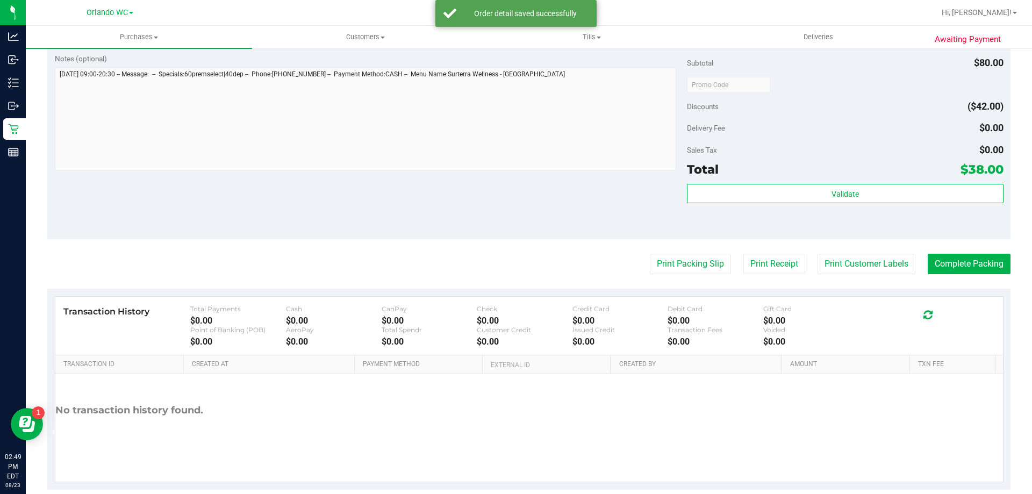
click at [754, 207] on div "Validate" at bounding box center [845, 208] width 316 height 48
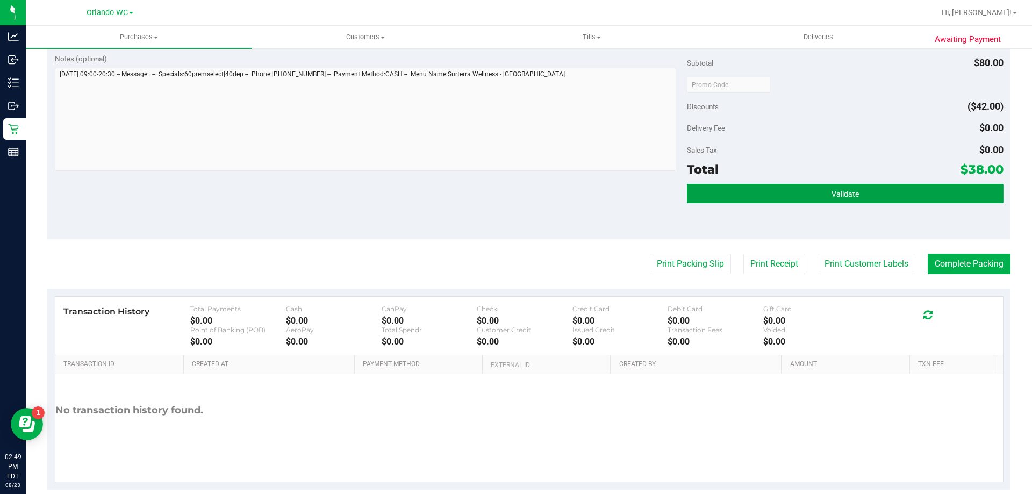
click at [763, 192] on button "Validate" at bounding box center [845, 193] width 316 height 19
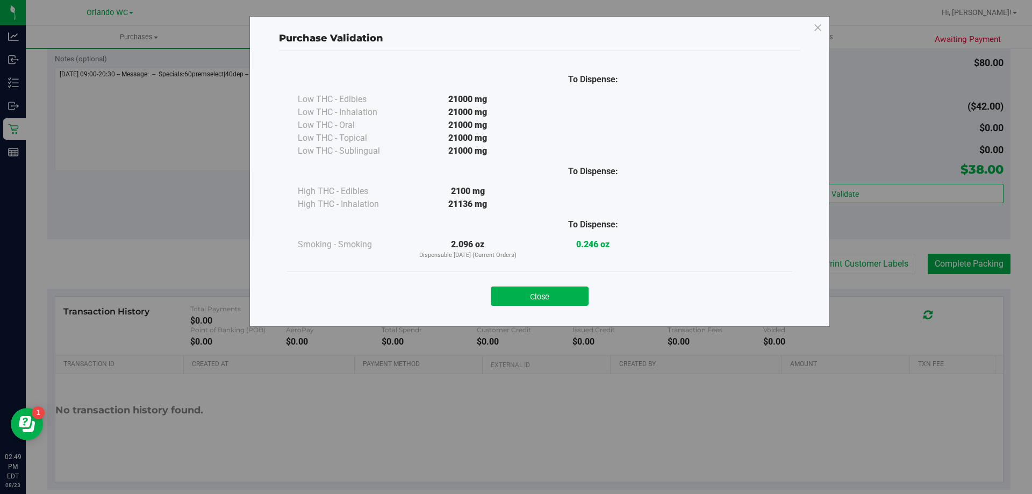
click at [542, 284] on div "Close" at bounding box center [539, 292] width 489 height 27
click at [537, 299] on button "Close" at bounding box center [540, 295] width 98 height 19
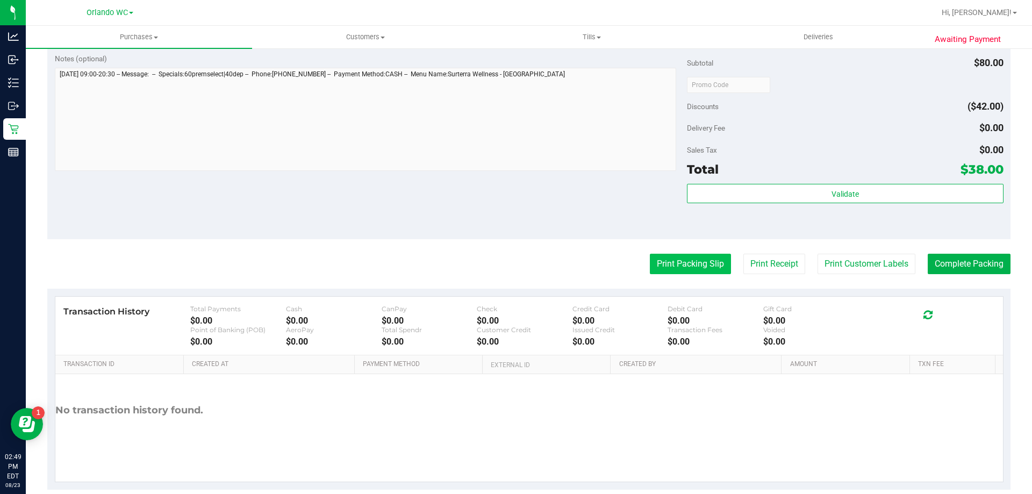
click at [652, 258] on button "Print Packing Slip" at bounding box center [690, 264] width 81 height 20
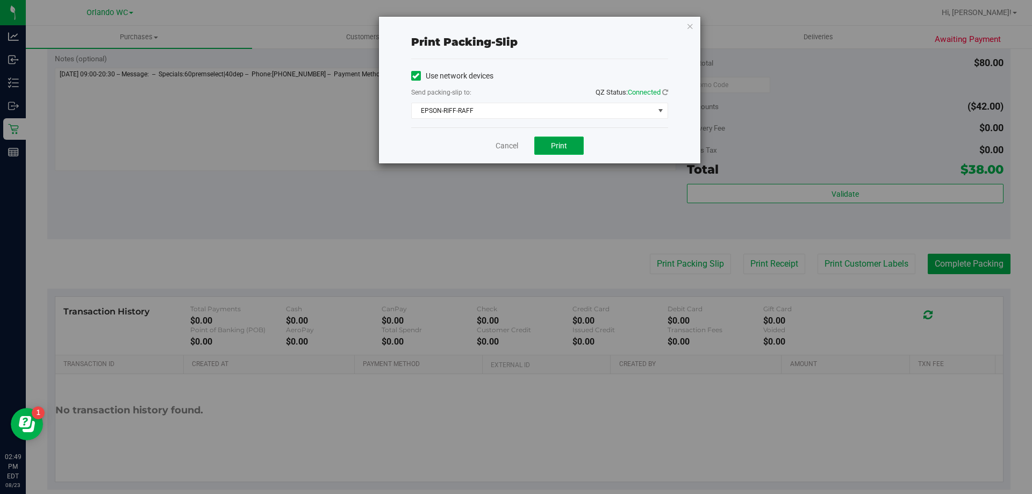
click at [566, 140] on button "Print" at bounding box center [558, 145] width 49 height 18
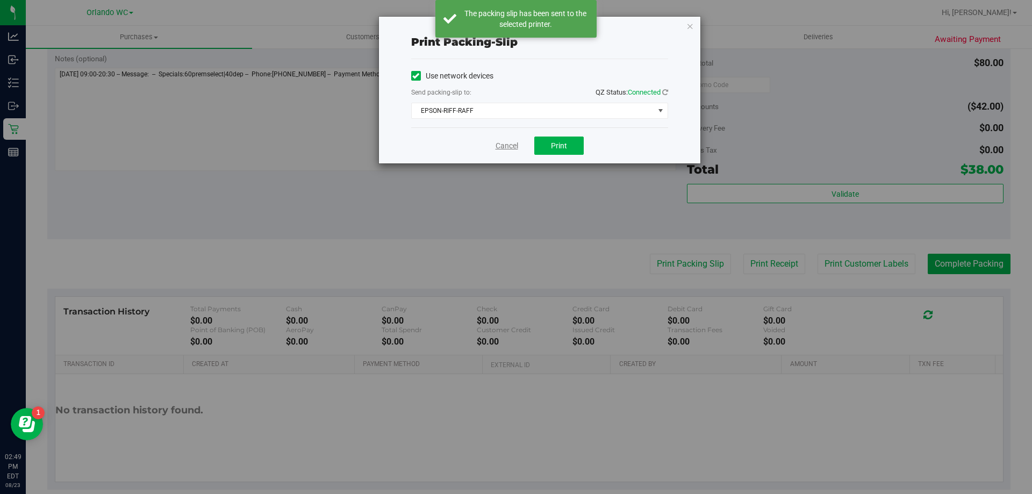
click at [506, 147] on link "Cancel" at bounding box center [506, 145] width 23 height 11
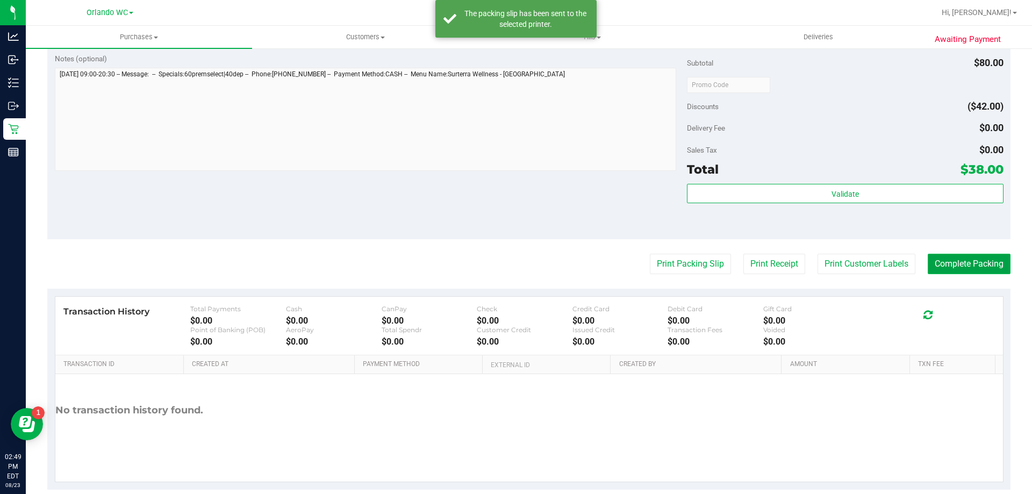
click at [976, 263] on button "Complete Packing" at bounding box center [969, 264] width 83 height 20
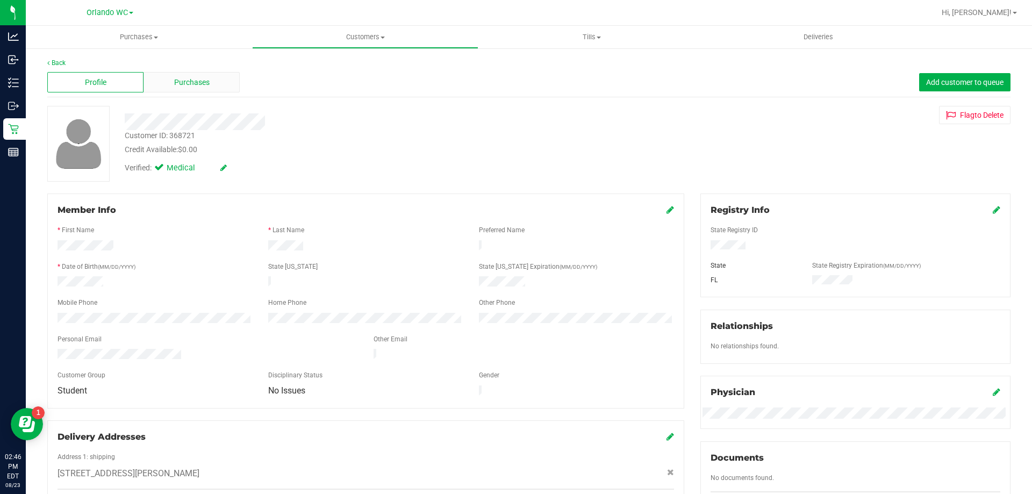
click at [206, 86] on span "Purchases" at bounding box center [191, 82] width 35 height 11
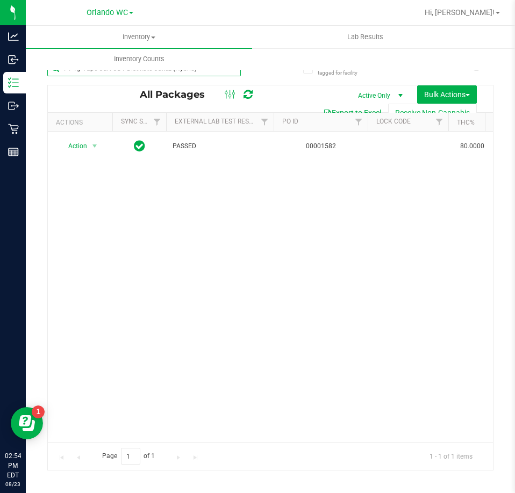
click at [158, 74] on input "FT 1g Vape Cart CDT Distillate Cakez (Hybrid)" at bounding box center [143, 68] width 193 height 16
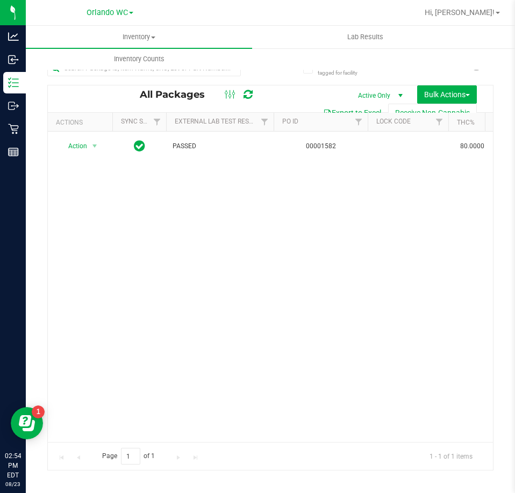
click at [258, 83] on div at bounding box center [158, 68] width 223 height 34
